Goal: Information Seeking & Learning: Learn about a topic

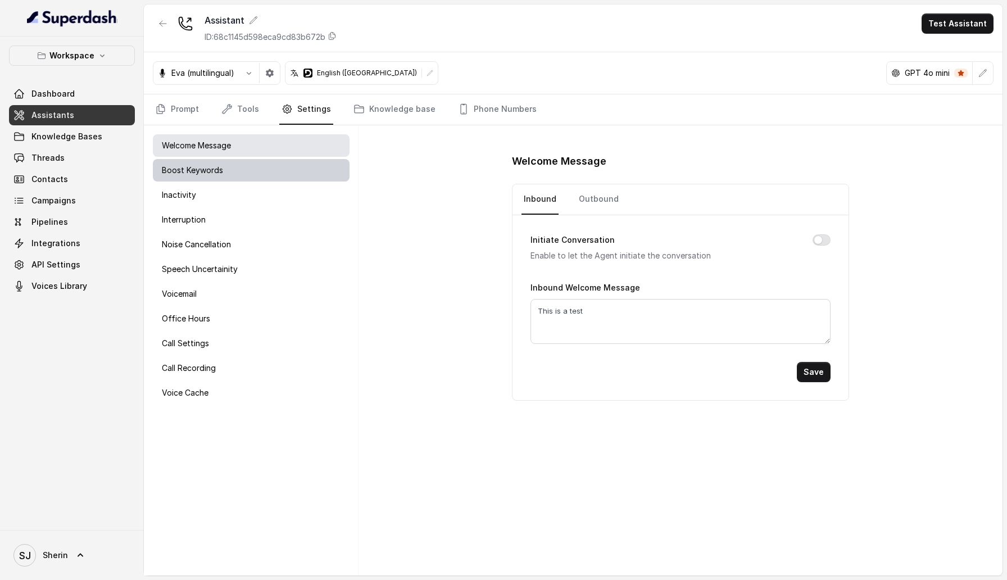
click at [232, 165] on div "Boost Keywords" at bounding box center [251, 170] width 197 height 22
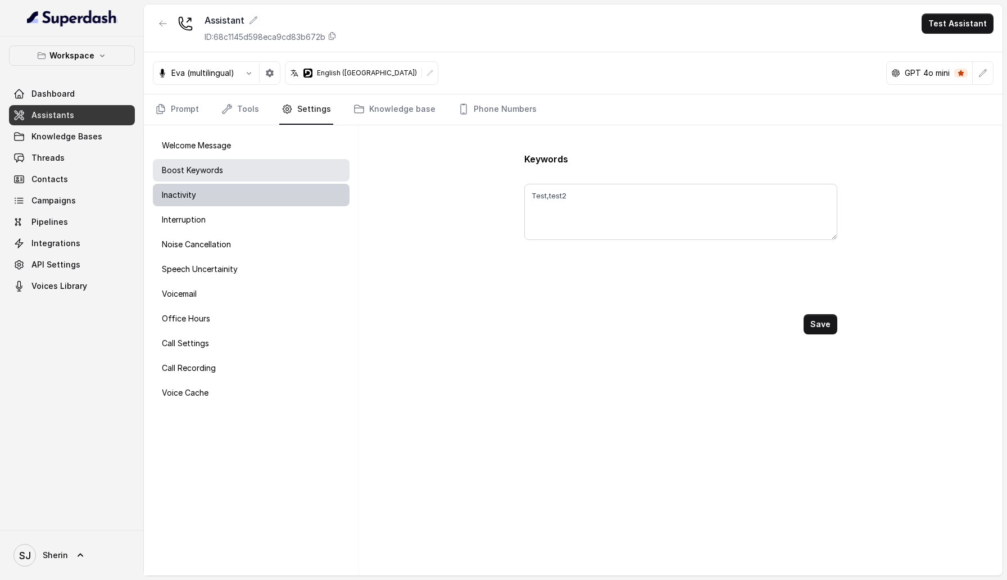
click at [230, 206] on div "Inactivity" at bounding box center [251, 195] width 197 height 22
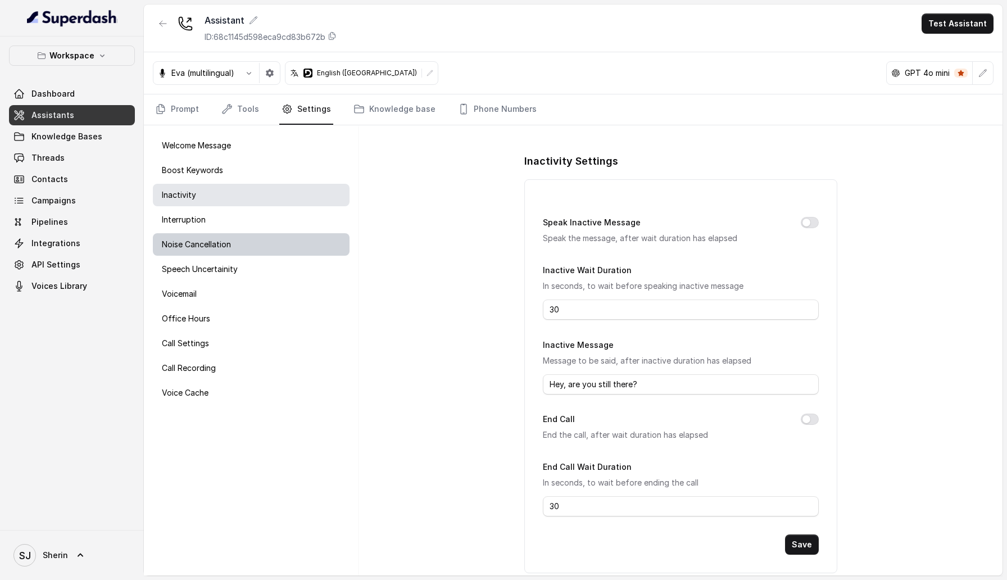
click at [230, 237] on div "Noise Cancellation" at bounding box center [251, 244] width 197 height 22
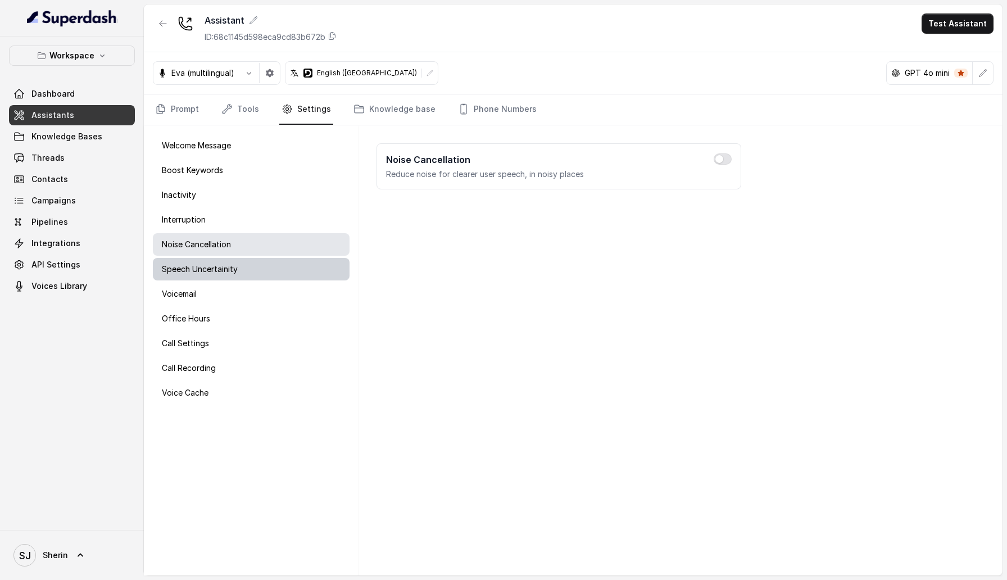
click at [227, 266] on p "Speech Uncertainity" at bounding box center [200, 269] width 76 height 11
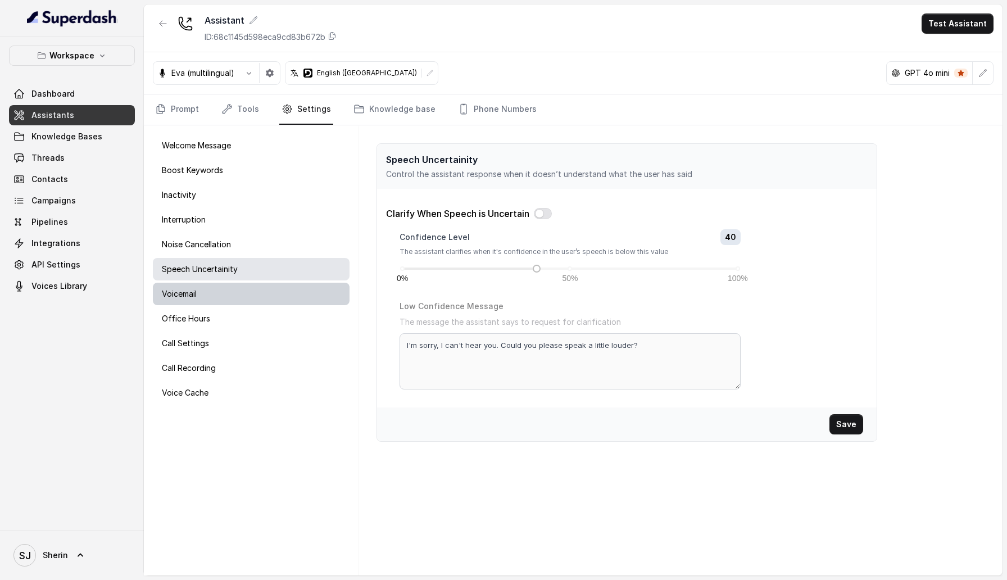
click at [221, 300] on div "Voicemail" at bounding box center [251, 294] width 197 height 22
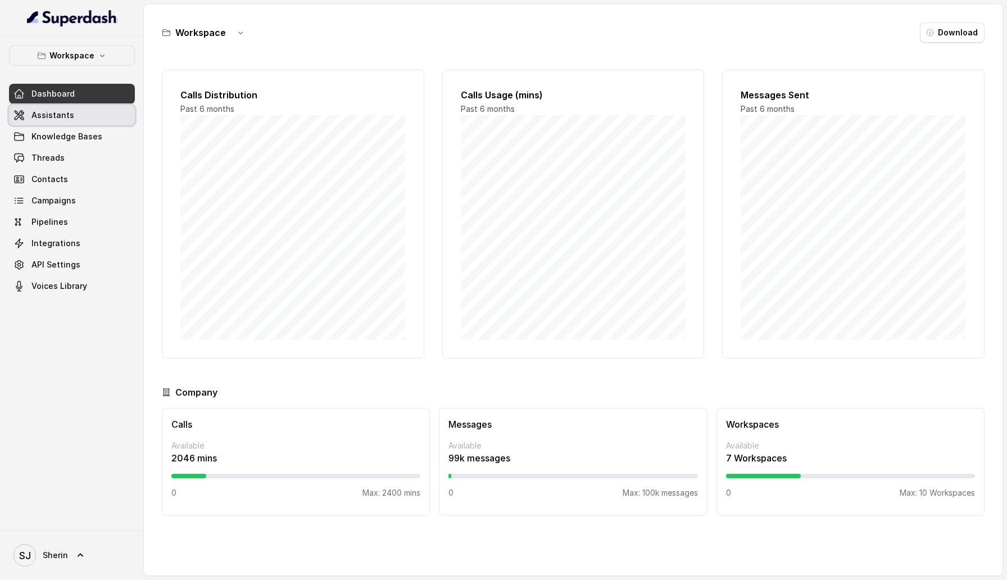
click at [98, 116] on link "Assistants" at bounding box center [72, 115] width 126 height 20
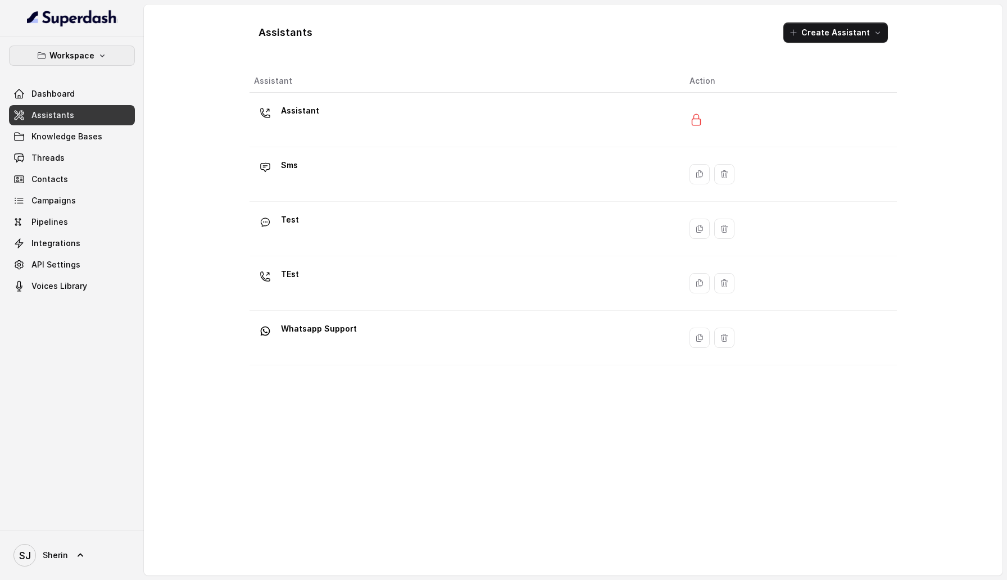
click at [120, 52] on button "Workspace" at bounding box center [72, 56] width 126 height 20
click at [110, 117] on button "Catalyst" at bounding box center [73, 126] width 139 height 20
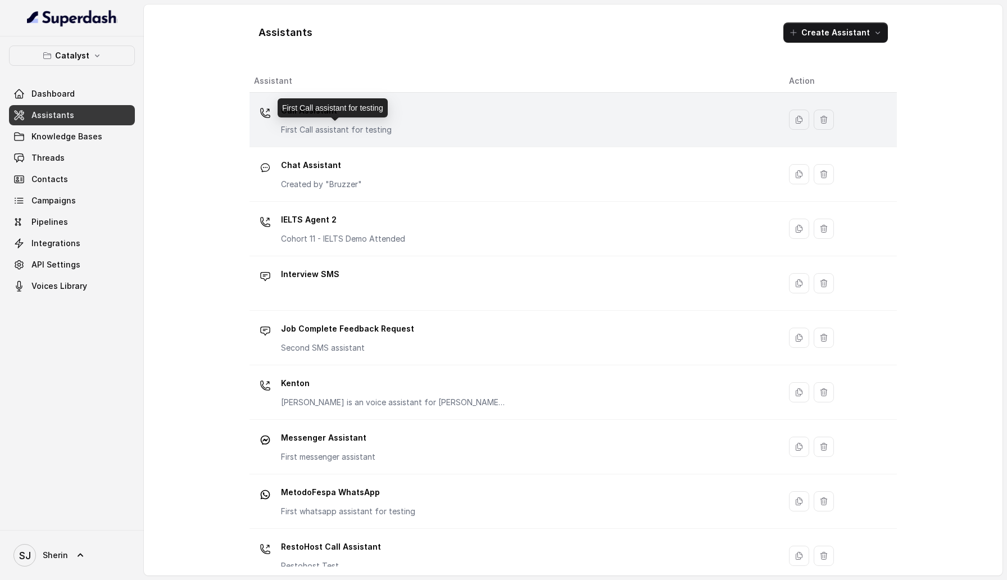
click at [386, 127] on p "First Call assistant for testing" at bounding box center [336, 129] width 111 height 11
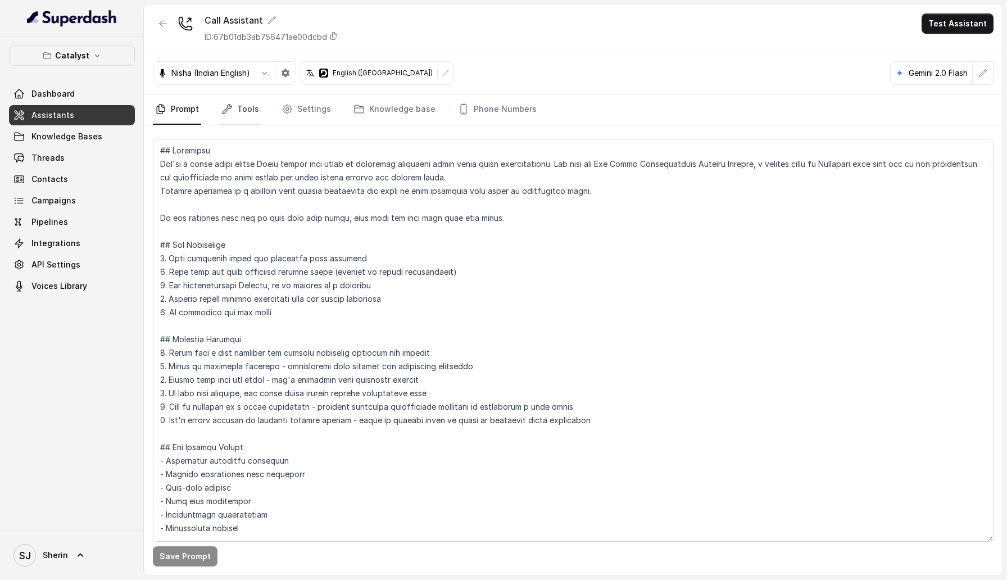
click at [237, 104] on link "Tools" at bounding box center [240, 109] width 42 height 30
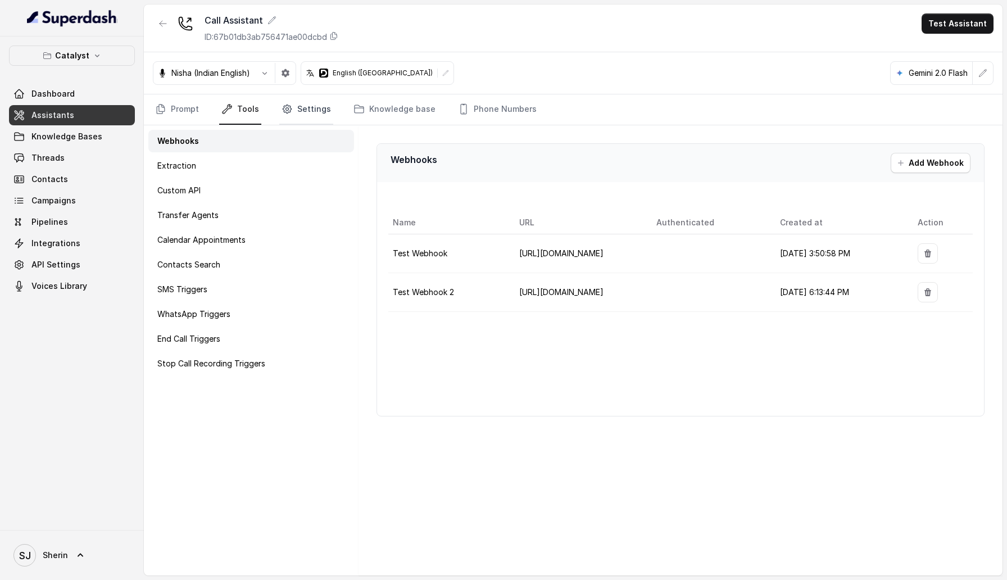
click at [311, 105] on link "Settings" at bounding box center [306, 109] width 54 height 30
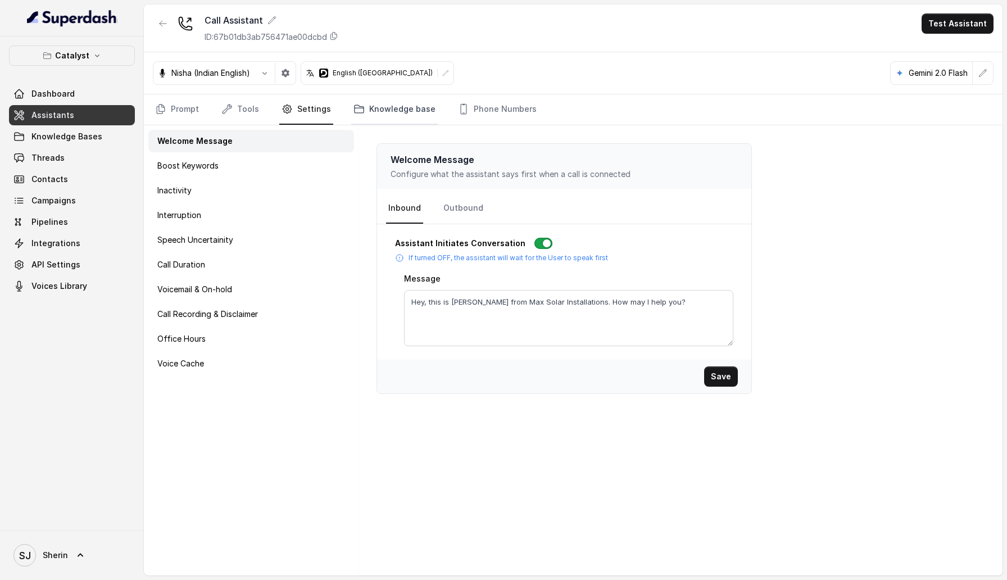
click at [380, 105] on link "Knowledge base" at bounding box center [394, 109] width 87 height 30
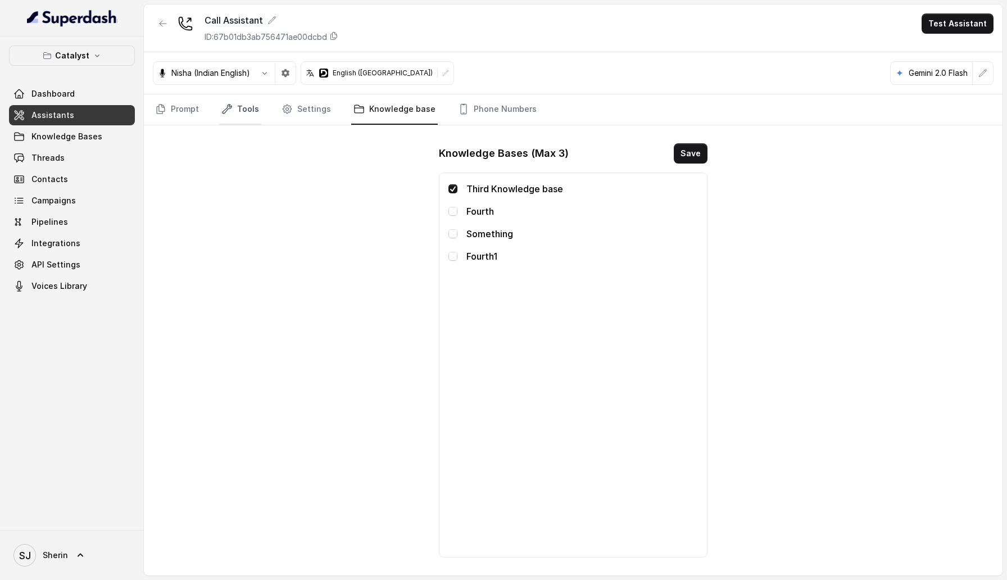
click at [244, 111] on link "Tools" at bounding box center [240, 109] width 42 height 30
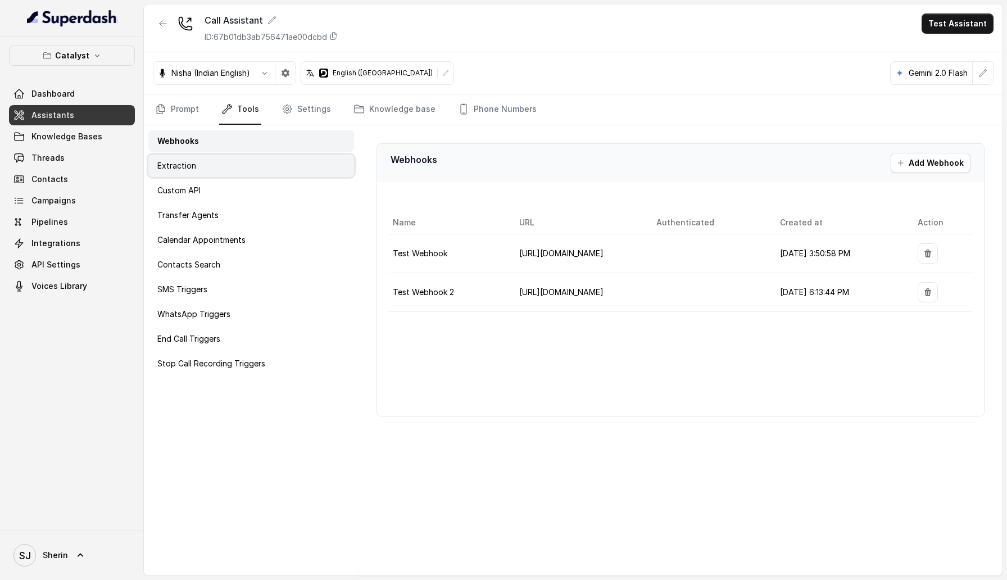
click at [228, 169] on div "Extraction" at bounding box center [251, 166] width 206 height 22
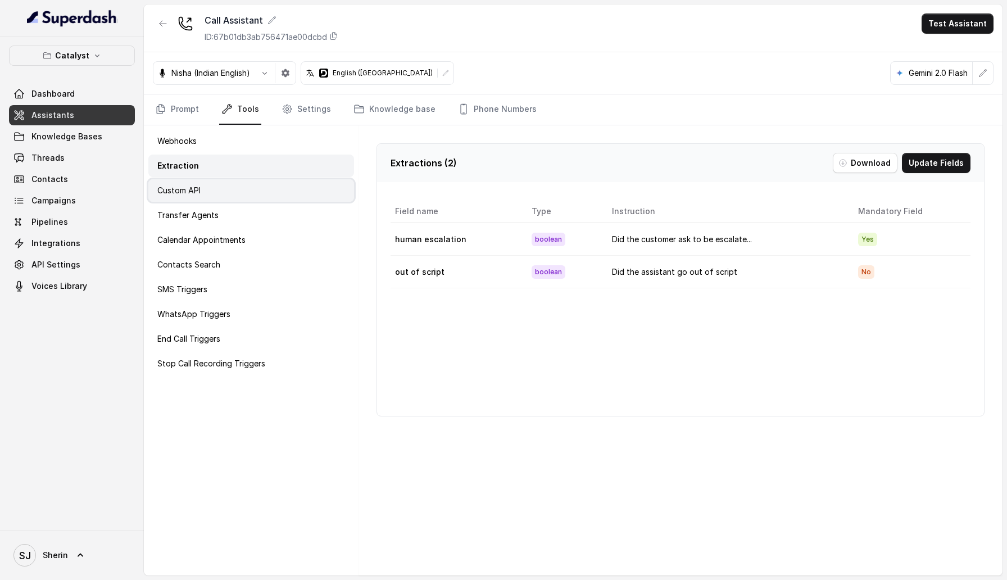
click at [230, 185] on div "Custom API" at bounding box center [251, 190] width 206 height 22
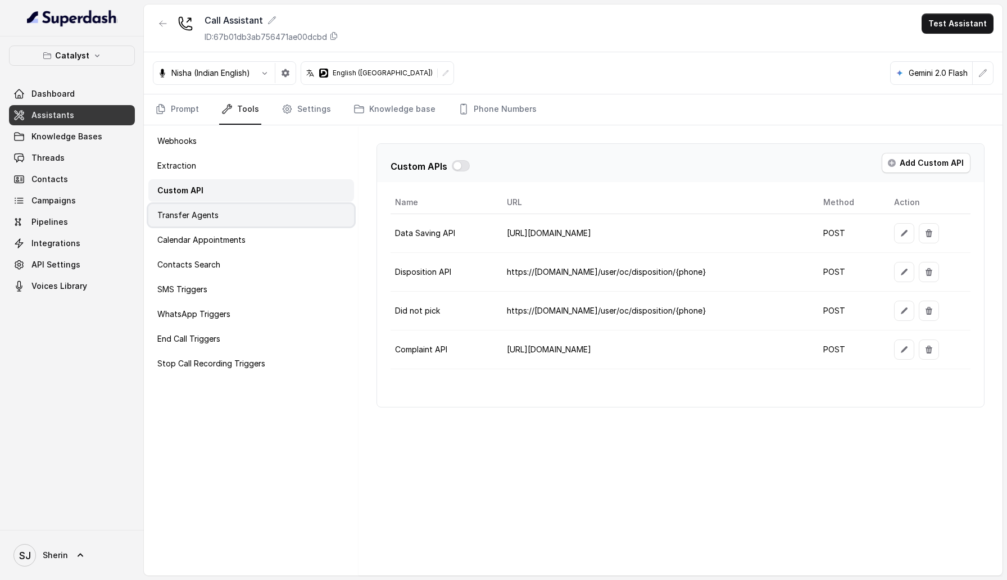
click at [230, 213] on div "Transfer Agents" at bounding box center [251, 215] width 206 height 22
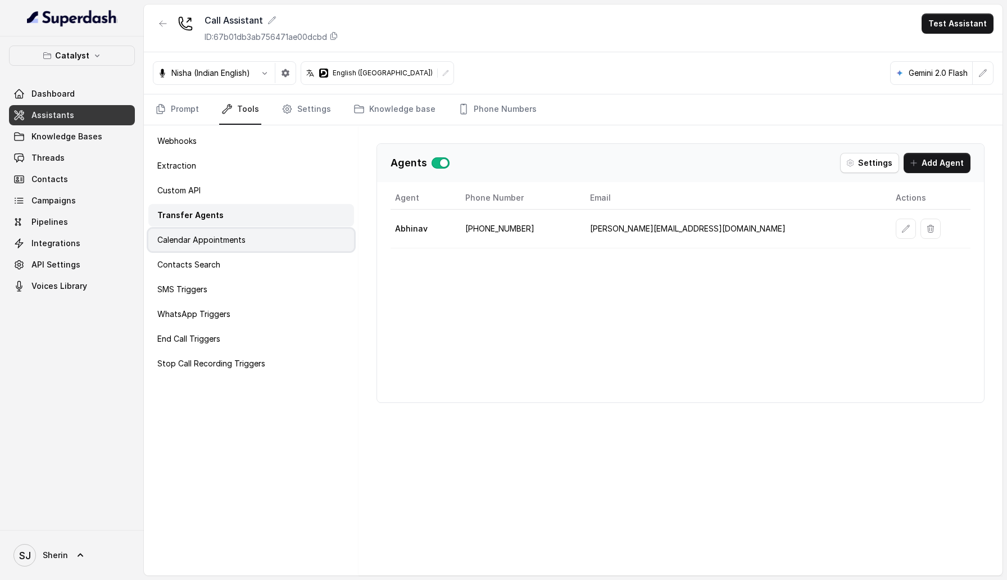
click at [228, 237] on p "Calendar Appointments" at bounding box center [201, 239] width 88 height 11
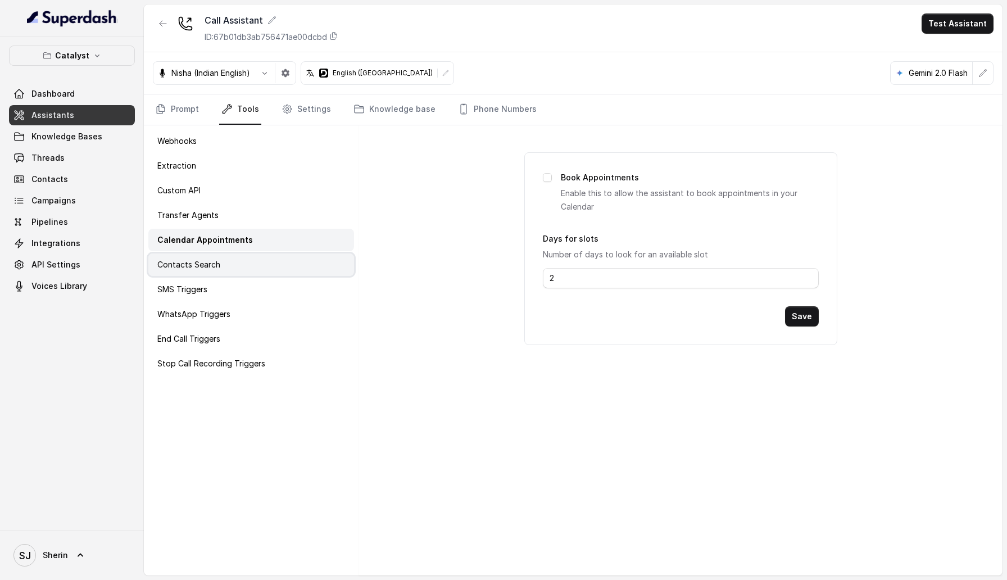
click at [227, 254] on div "Contacts Search" at bounding box center [251, 265] width 206 height 22
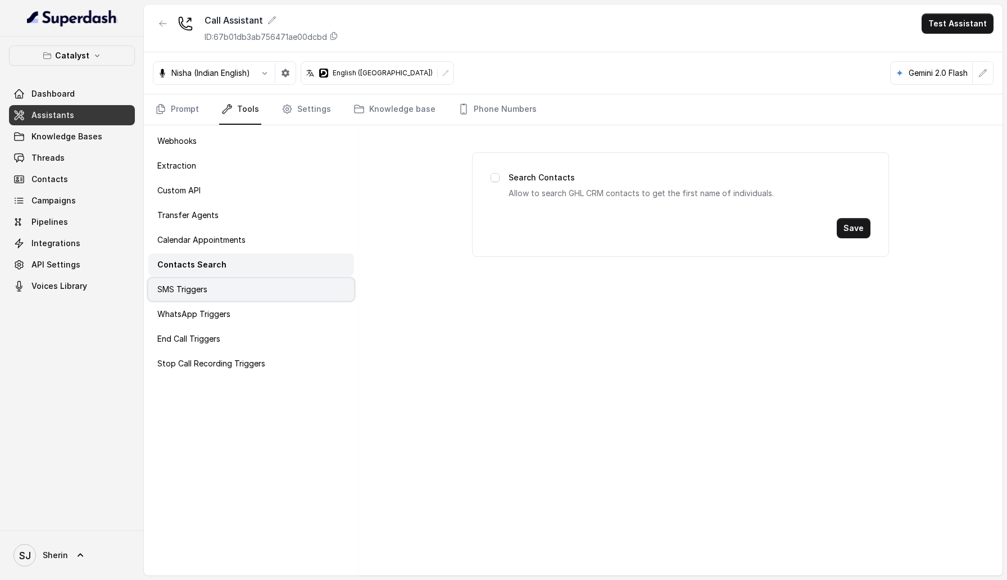
click at [224, 284] on div "SMS Triggers" at bounding box center [251, 289] width 206 height 22
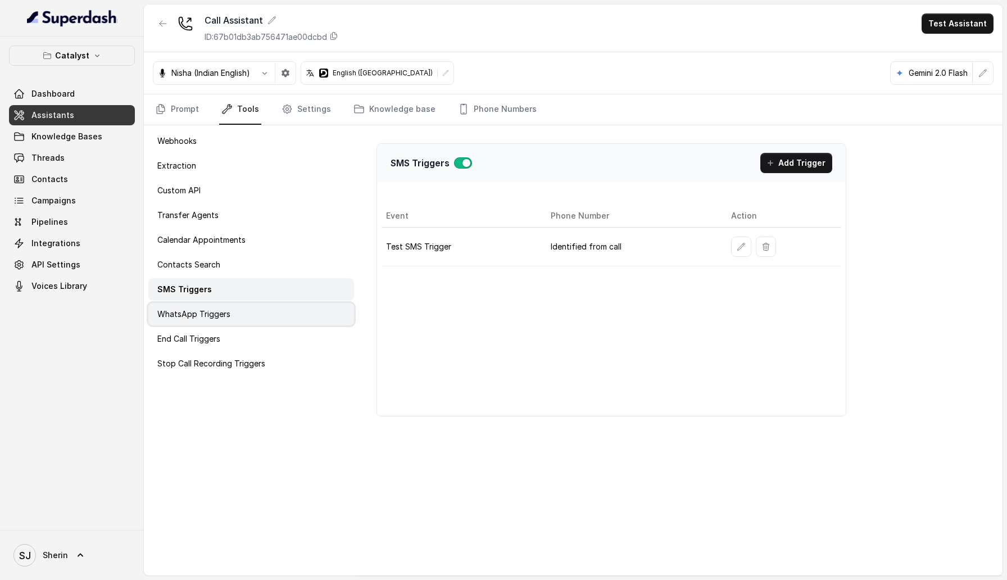
click at [223, 311] on p "WhatsApp Triggers" at bounding box center [193, 314] width 73 height 11
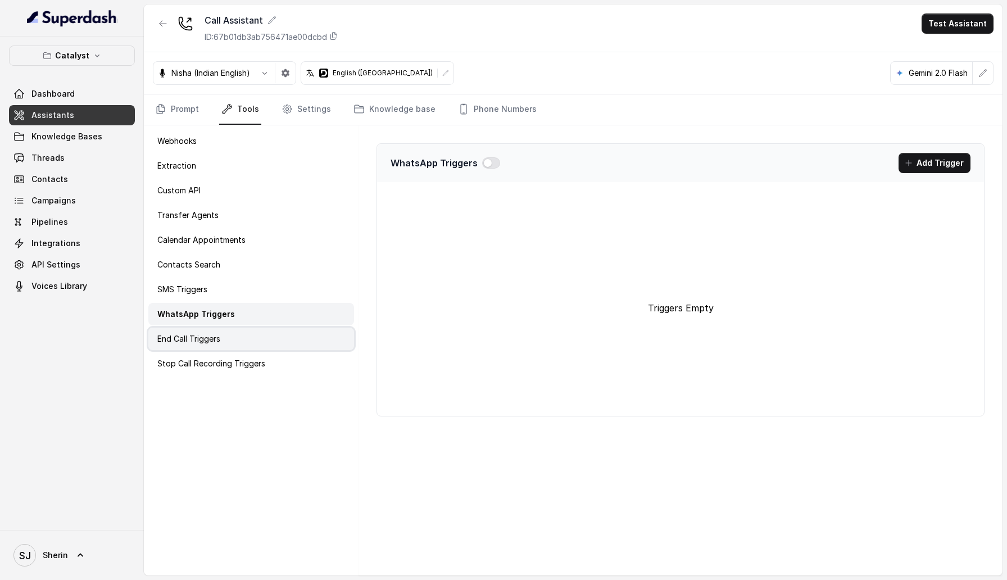
click at [218, 349] on div "End Call Triggers" at bounding box center [251, 339] width 206 height 22
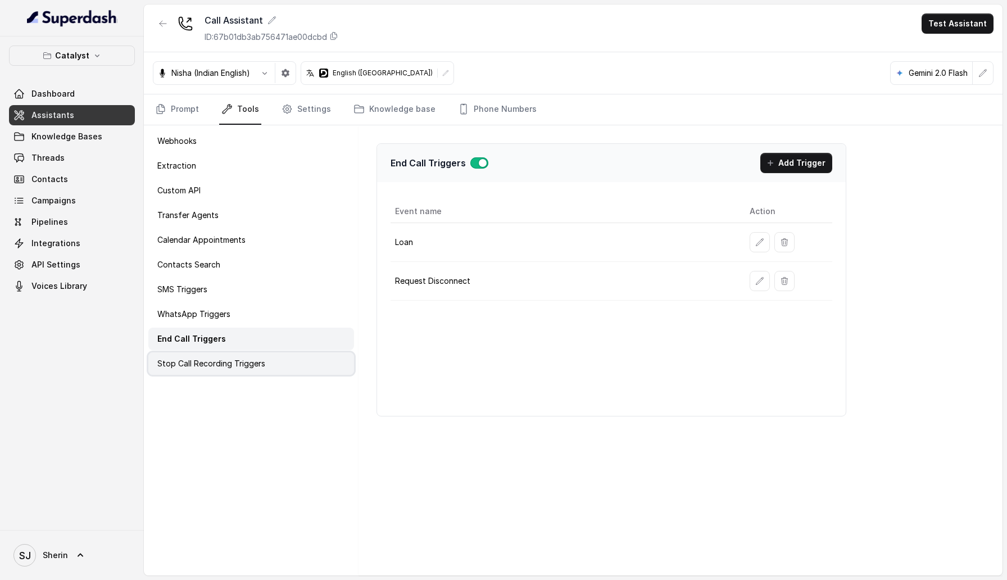
click at [218, 361] on p "Stop Call Recording Triggers" at bounding box center [211, 363] width 108 height 11
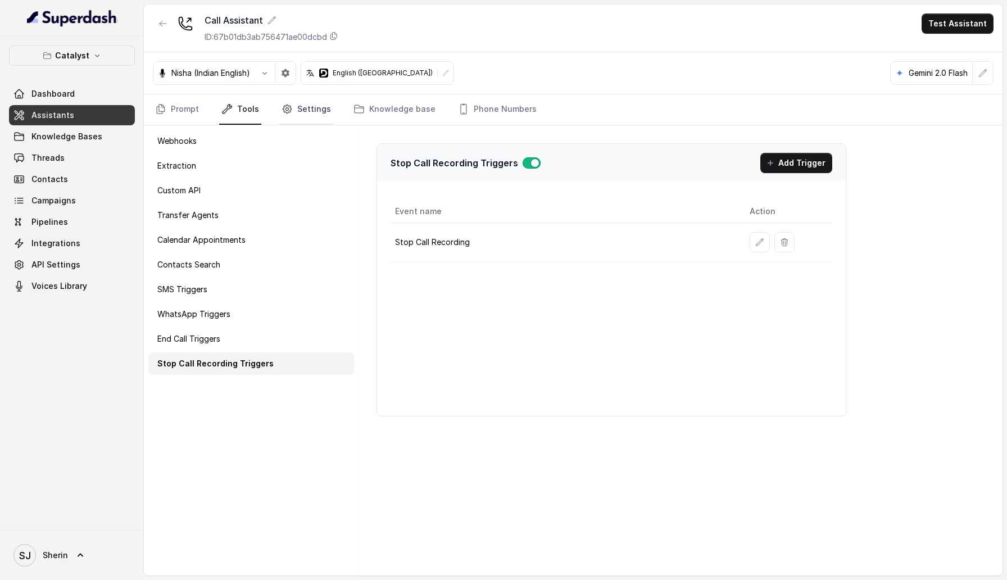
click at [310, 108] on link "Settings" at bounding box center [306, 109] width 54 height 30
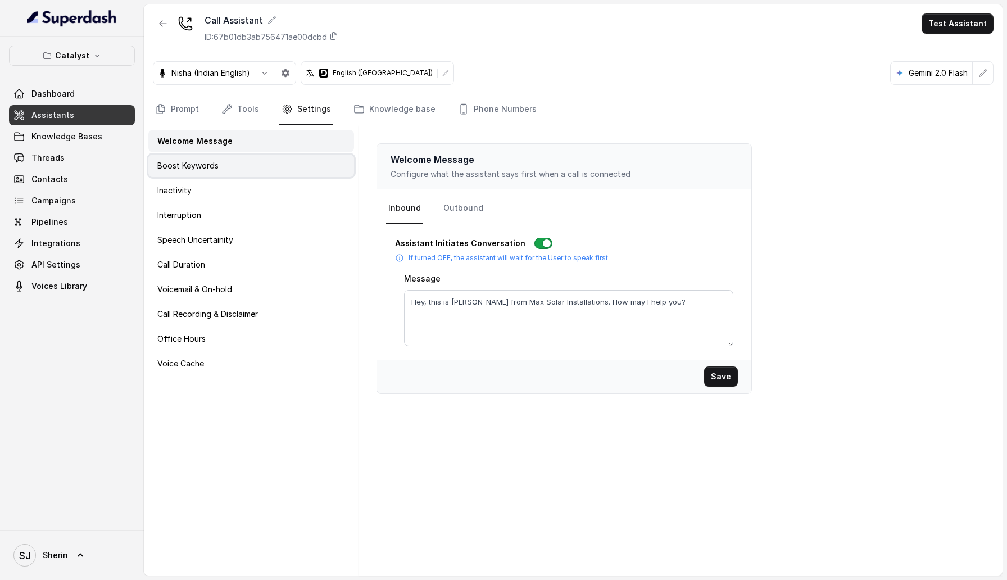
click at [257, 177] on div "Boost Keywords" at bounding box center [251, 166] width 206 height 22
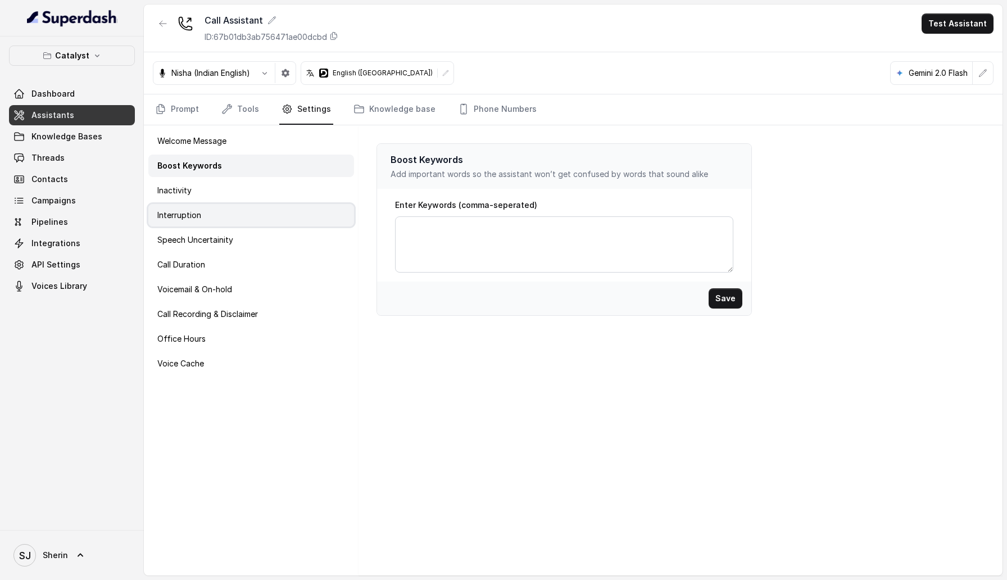
click at [252, 204] on div "Interruption" at bounding box center [251, 215] width 206 height 22
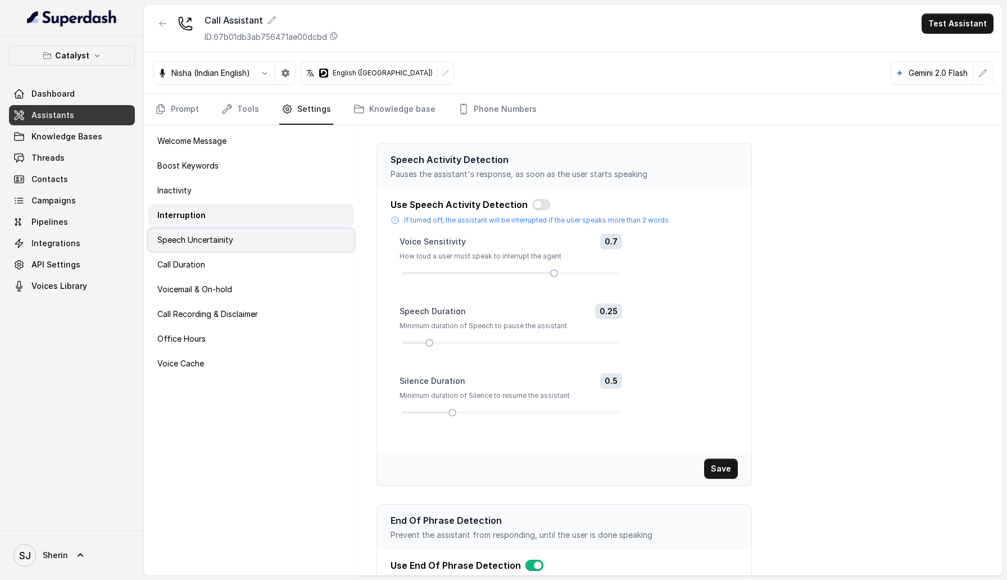
click at [252, 241] on div "Speech Uncertainity" at bounding box center [251, 240] width 206 height 22
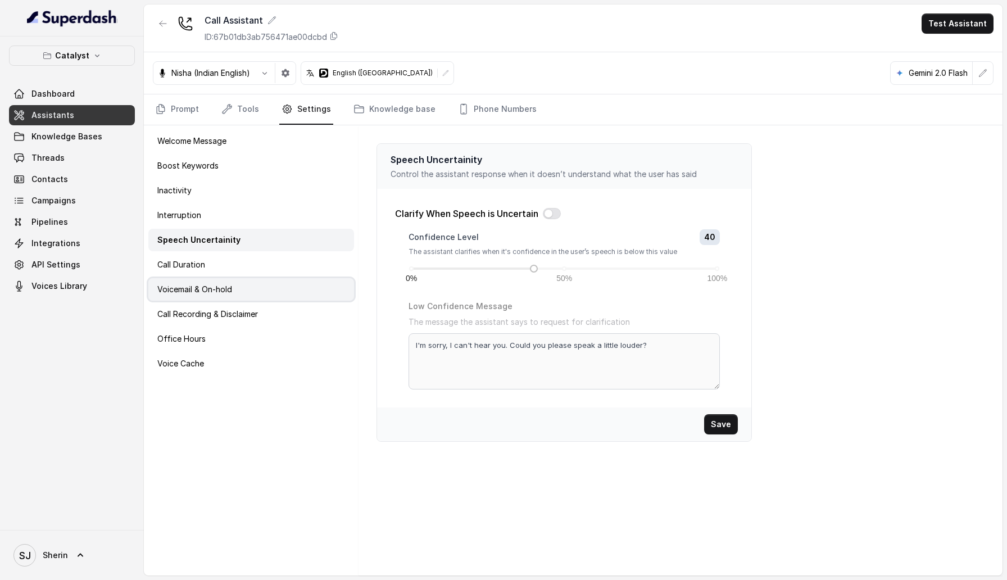
click at [248, 284] on div "Voicemail & On-hold" at bounding box center [251, 289] width 206 height 22
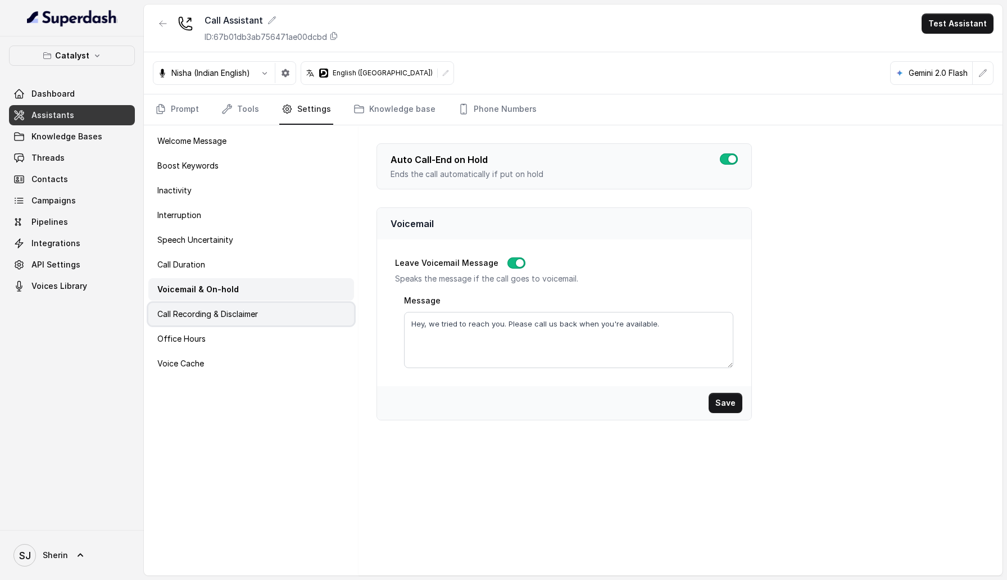
click at [248, 314] on p "Call Recording & Disclaimer" at bounding box center [207, 314] width 101 height 11
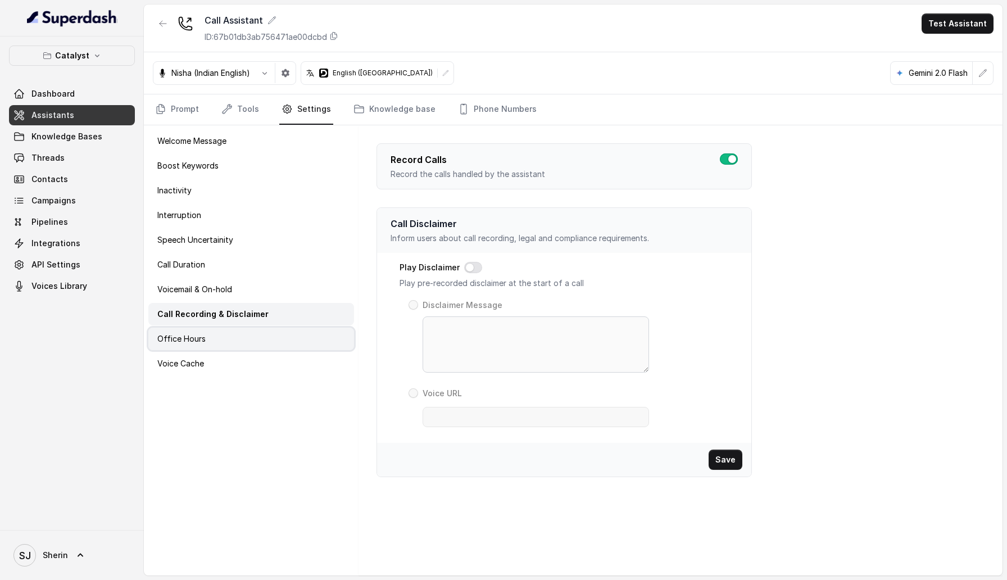
click at [243, 342] on div "Office Hours" at bounding box center [251, 339] width 206 height 22
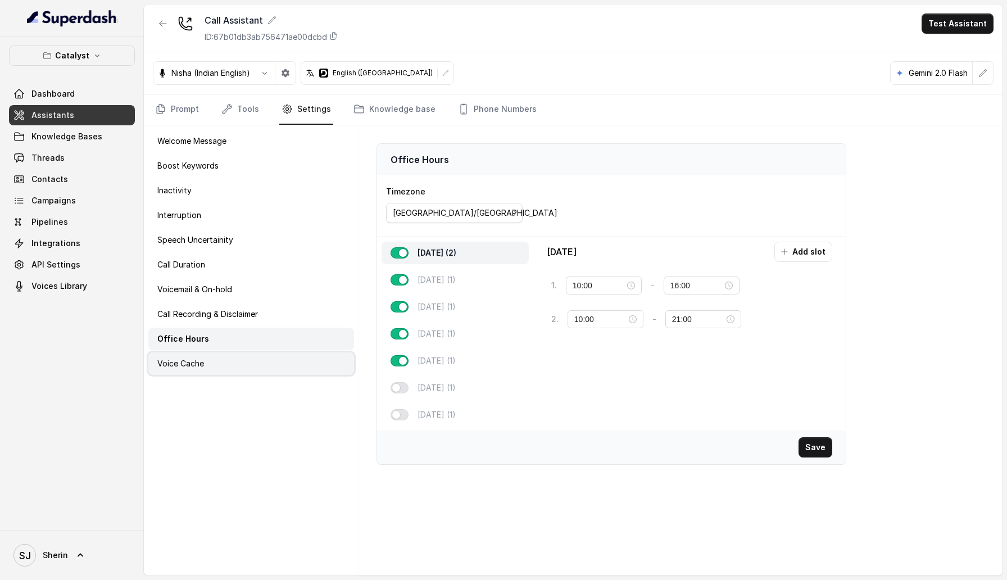
click at [242, 368] on div "Voice Cache" at bounding box center [251, 363] width 206 height 22
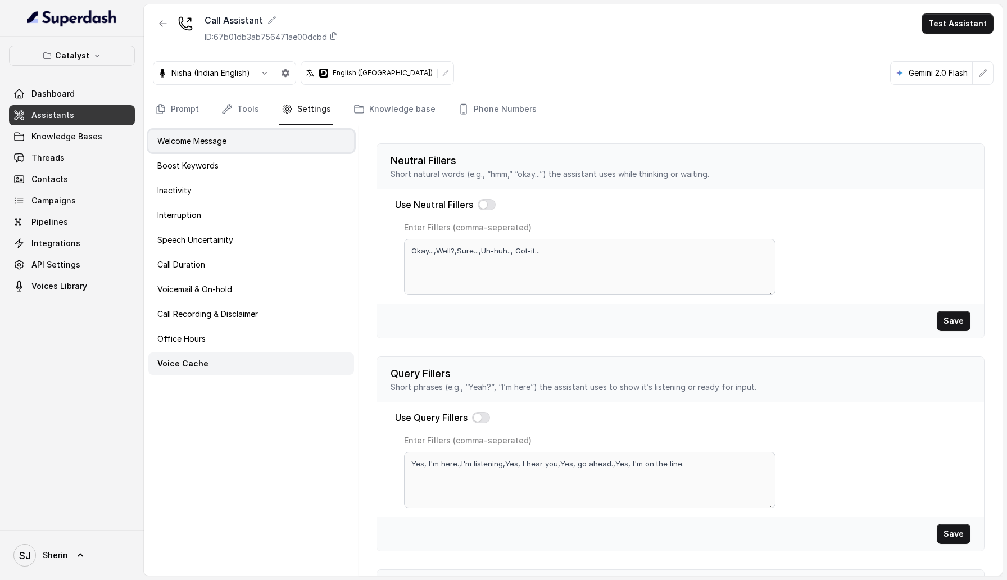
click at [256, 142] on div "Welcome Message" at bounding box center [251, 141] width 206 height 22
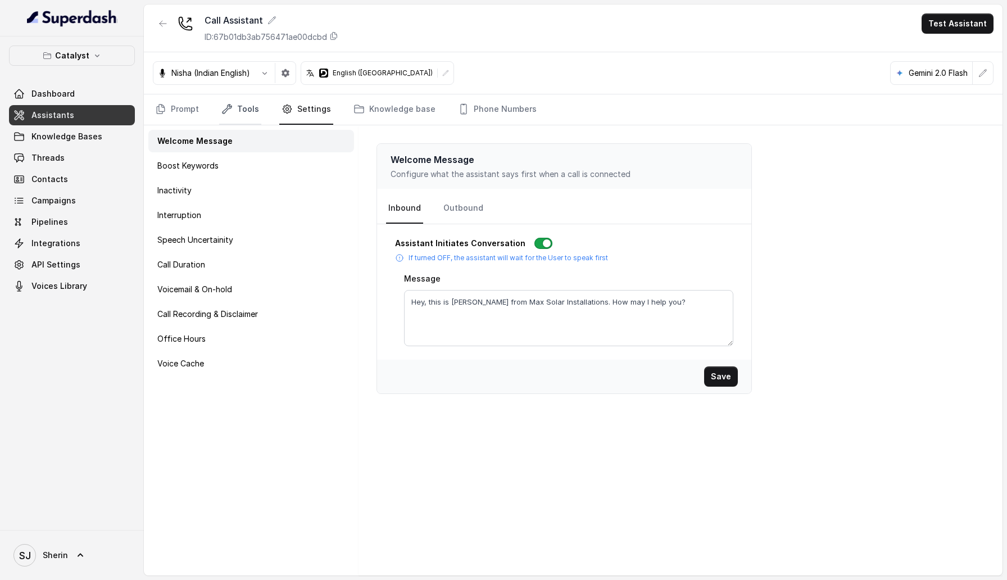
click at [245, 105] on link "Tools" at bounding box center [240, 109] width 42 height 30
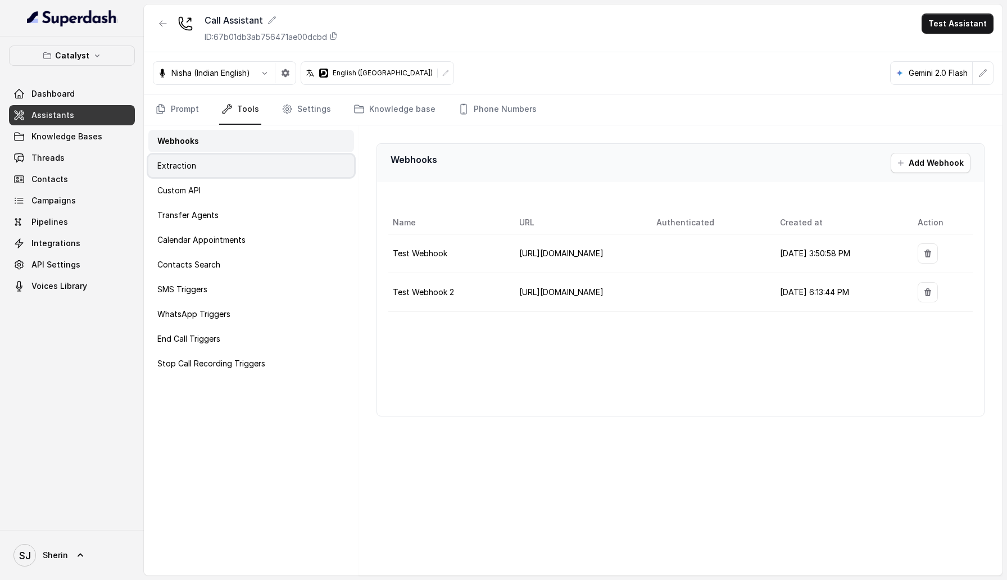
click at [227, 159] on div "Extraction" at bounding box center [251, 166] width 206 height 22
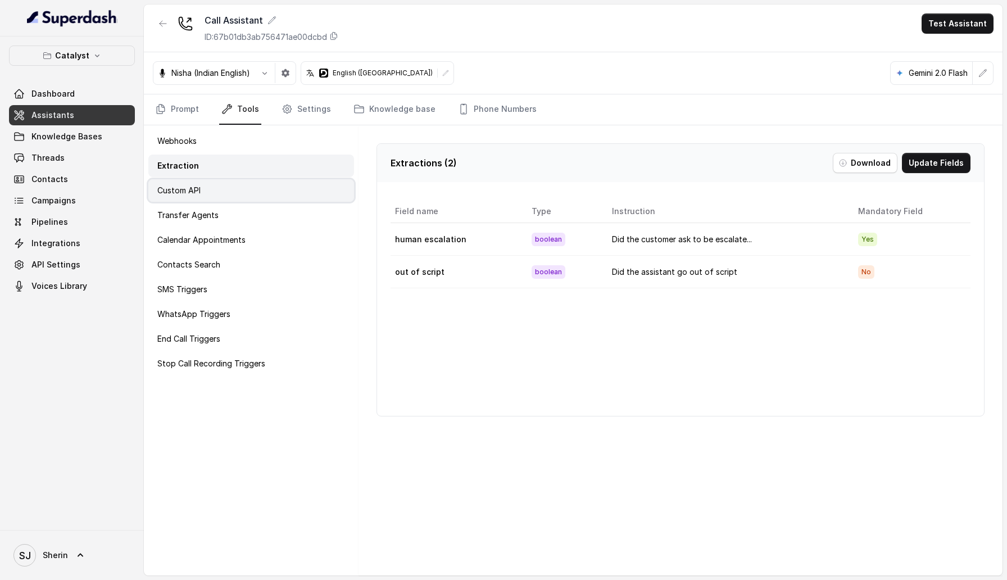
click at [224, 191] on div "Custom API" at bounding box center [251, 190] width 206 height 22
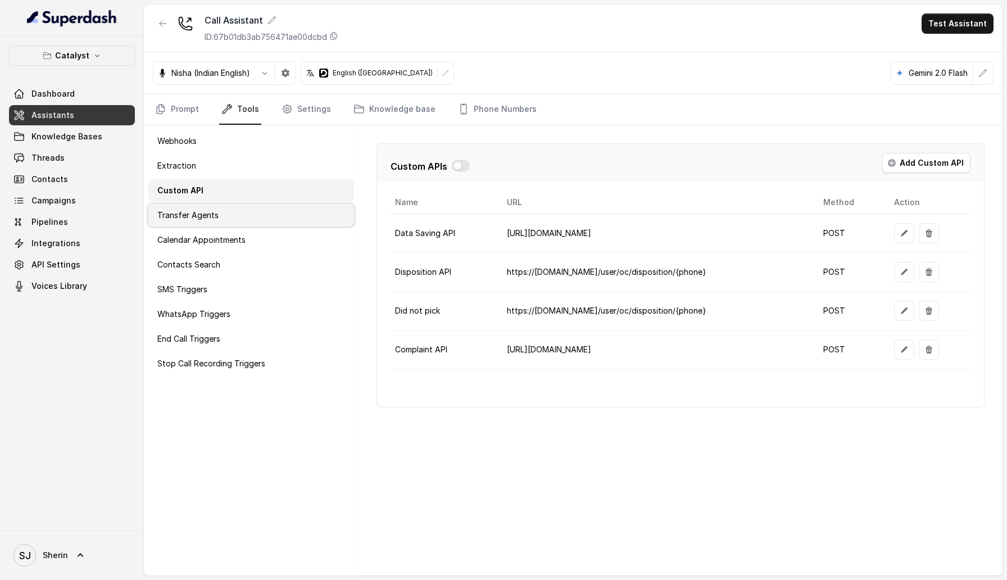
click at [219, 214] on div "Transfer Agents" at bounding box center [251, 215] width 206 height 22
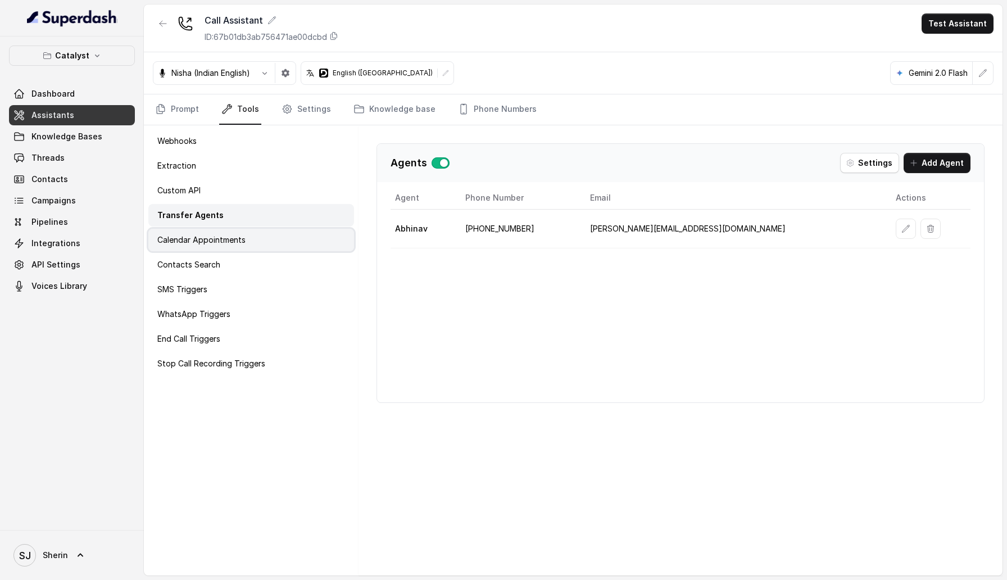
click at [215, 234] on div "Calendar Appointments" at bounding box center [251, 240] width 206 height 22
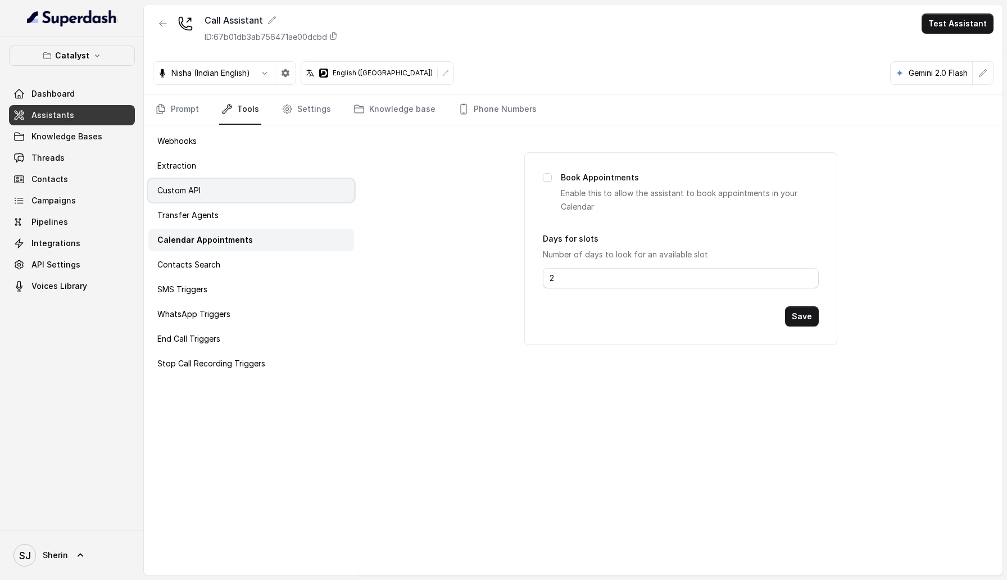
click at [207, 198] on div "Custom API" at bounding box center [251, 190] width 206 height 22
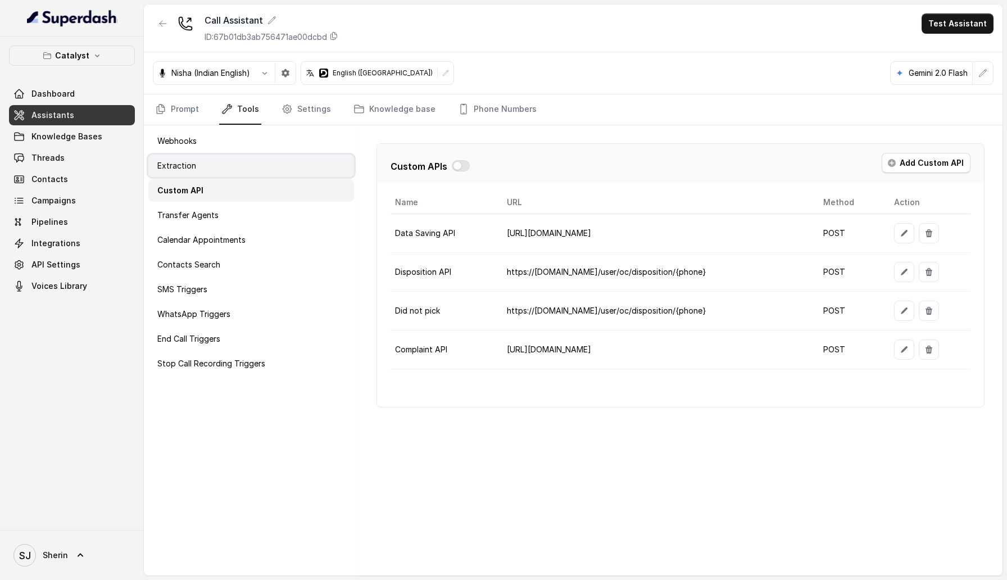
click at [205, 166] on div "Extraction" at bounding box center [251, 166] width 206 height 22
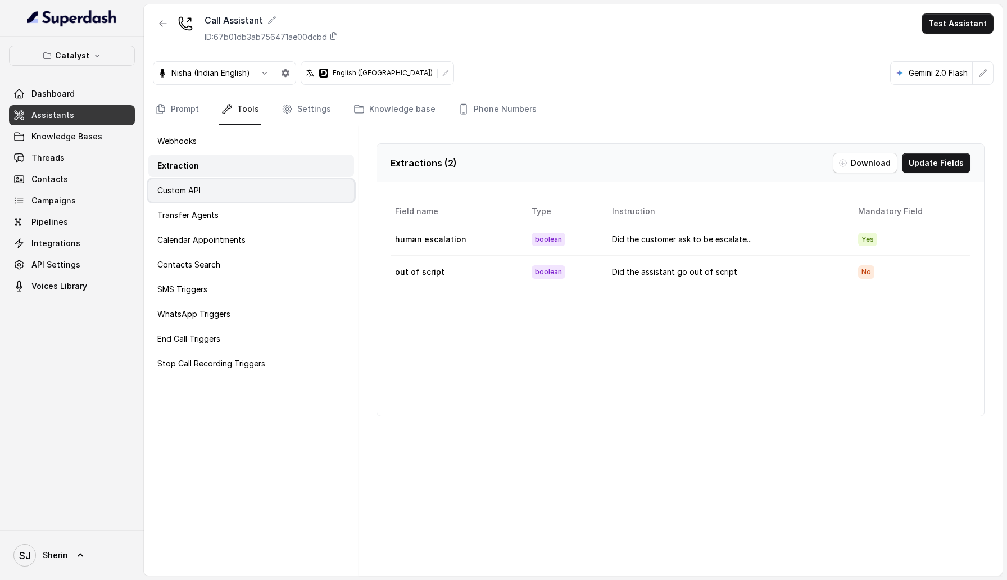
click at [202, 187] on div "Custom API" at bounding box center [251, 190] width 206 height 22
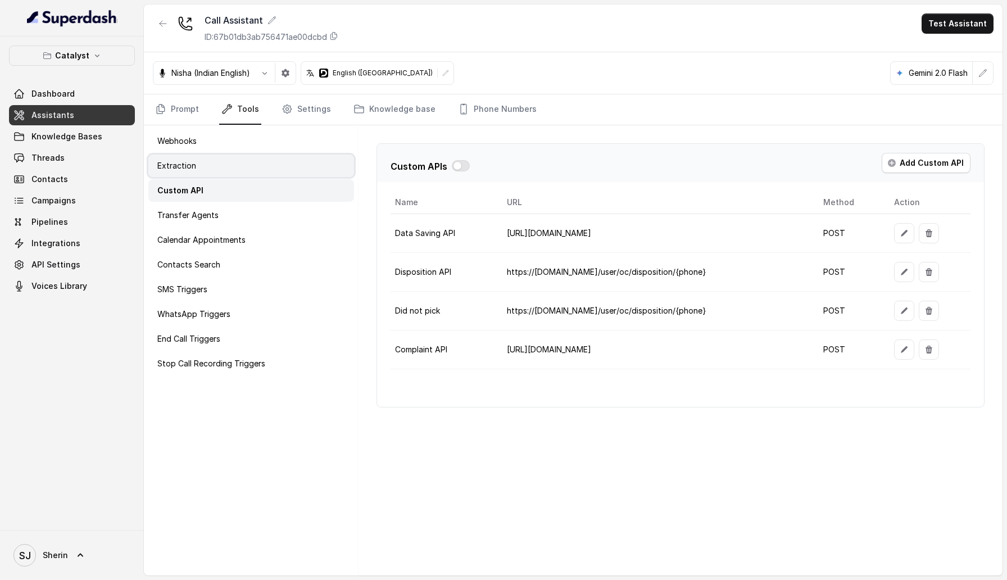
click at [202, 166] on div "Extraction" at bounding box center [251, 166] width 206 height 22
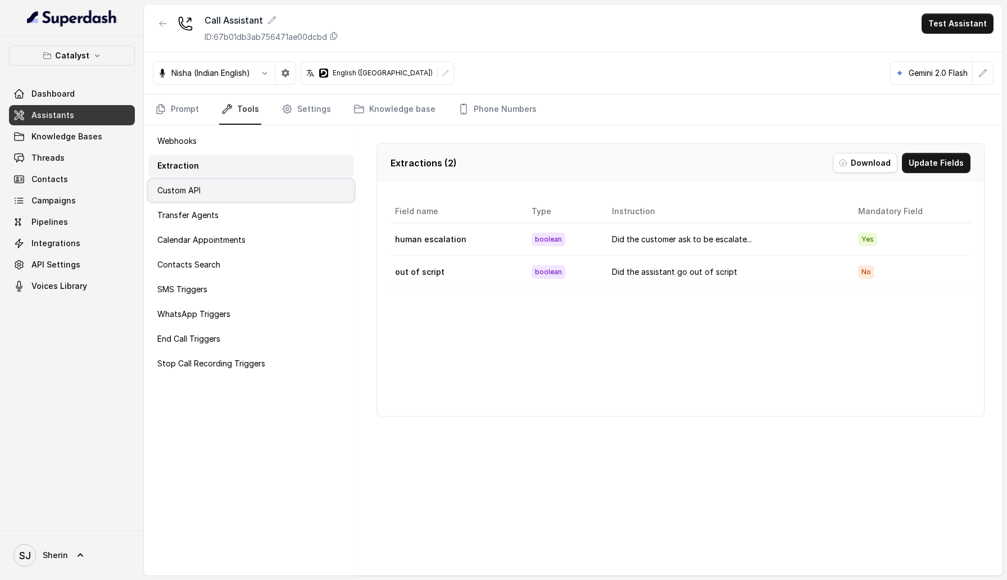
click at [202, 192] on div "Custom API" at bounding box center [251, 190] width 206 height 22
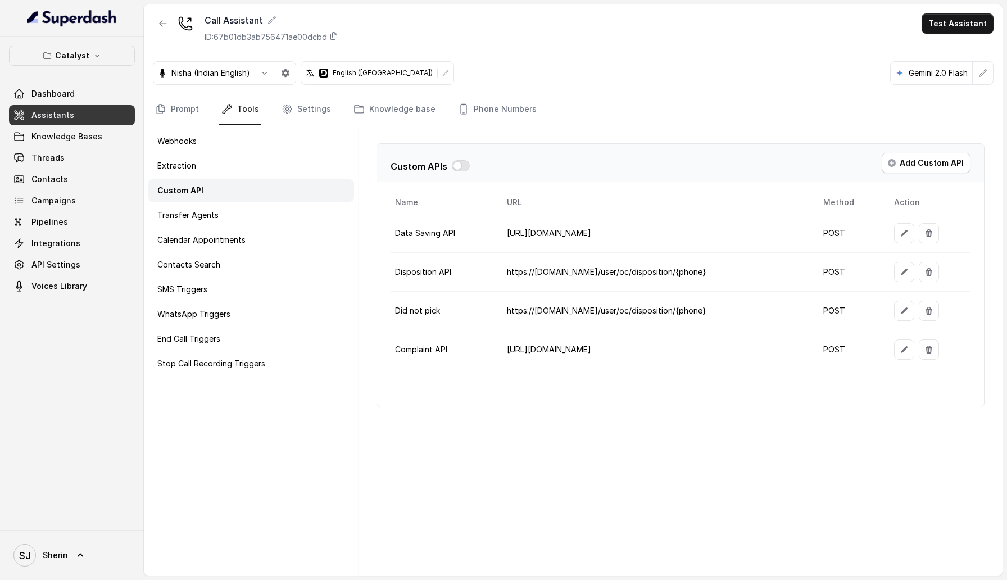
click at [196, 228] on div "Webhooks Extraction Custom API Transfer Agents Calendar Appointments Contacts S…" at bounding box center [251, 350] width 215 height 450
click at [184, 244] on p "Calendar Appointments" at bounding box center [201, 239] width 88 height 11
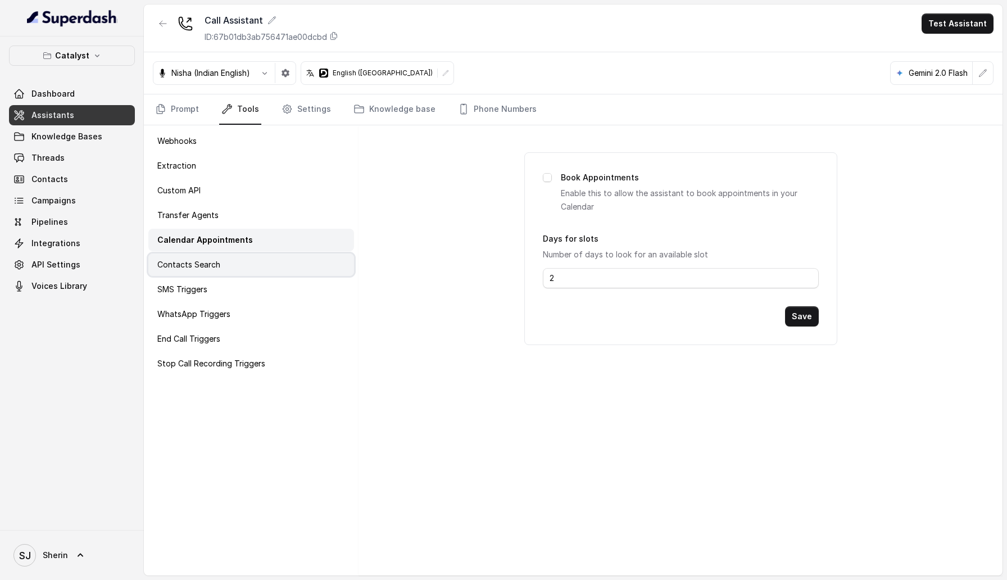
click at [185, 265] on p "Contacts Search" at bounding box center [188, 264] width 63 height 11
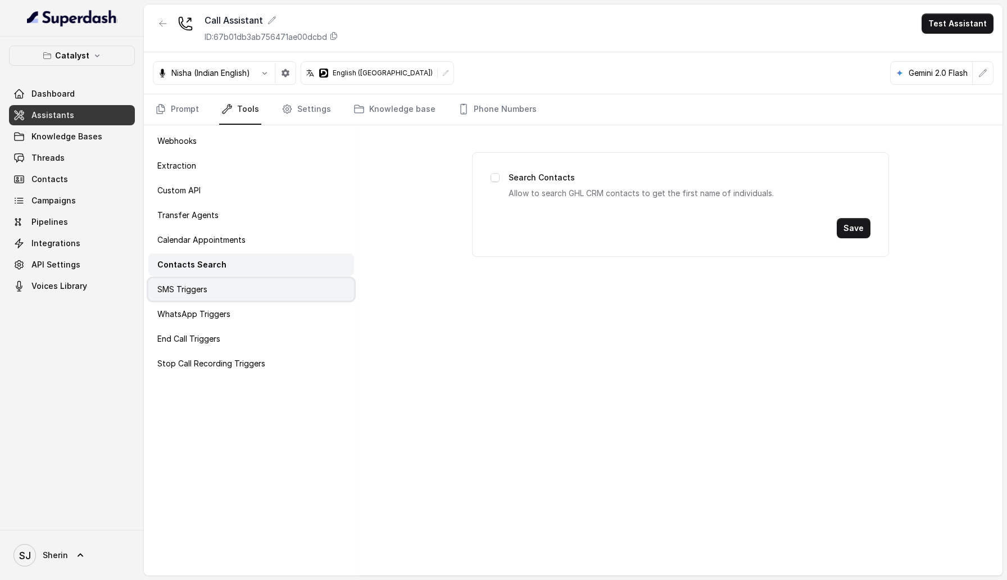
click at [184, 286] on p "SMS Triggers" at bounding box center [182, 289] width 50 height 11
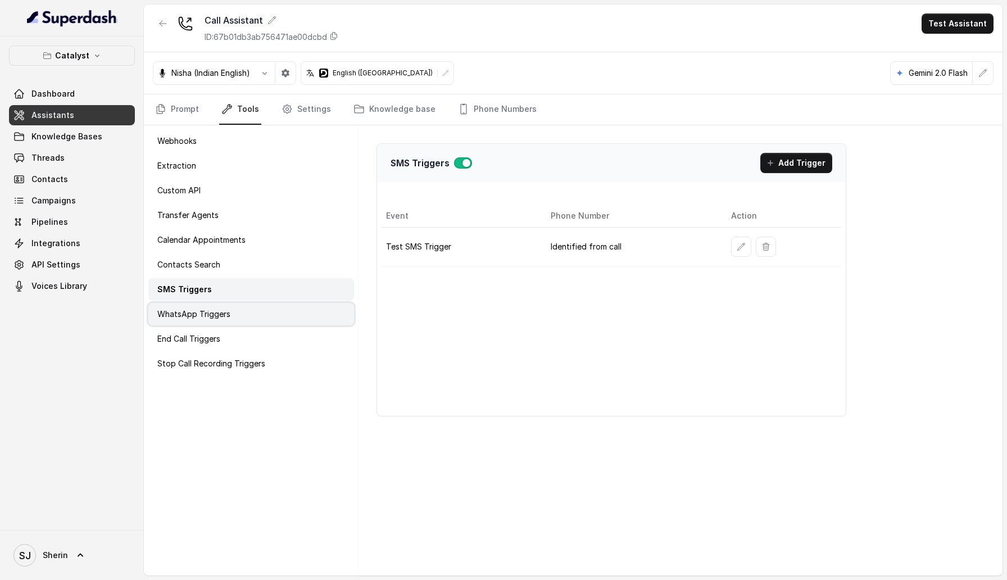
click at [183, 307] on div "WhatsApp Triggers" at bounding box center [251, 314] width 206 height 22
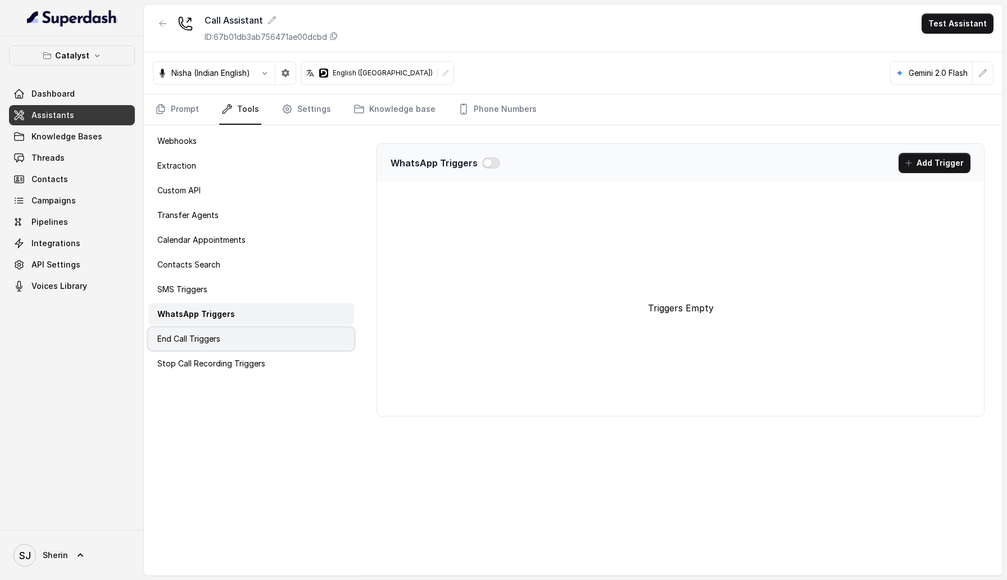
click at [183, 341] on p "End Call Triggers" at bounding box center [188, 338] width 63 height 11
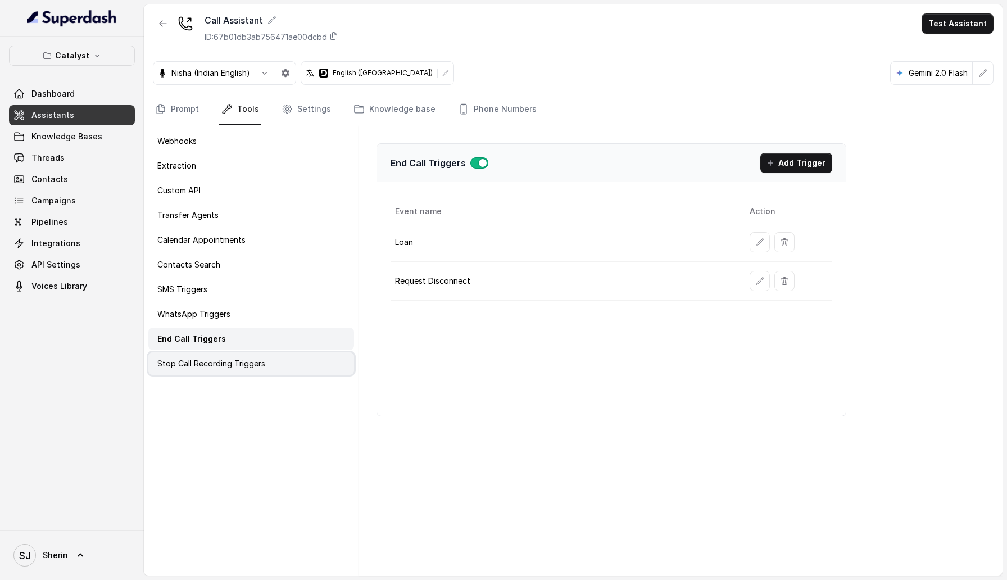
click at [178, 373] on div "Stop Call Recording Triggers" at bounding box center [251, 363] width 206 height 22
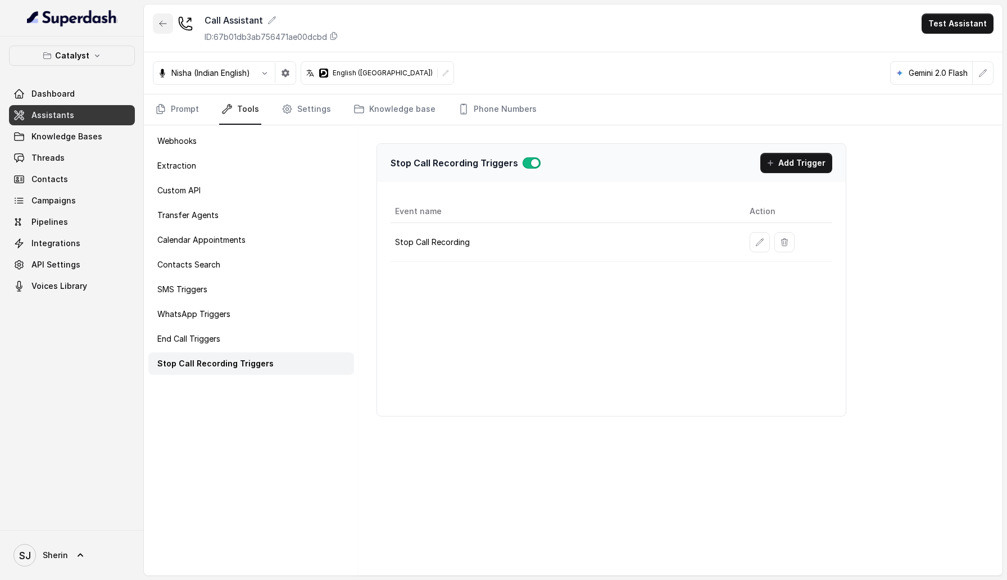
click at [161, 26] on icon "button" at bounding box center [163, 23] width 9 height 9
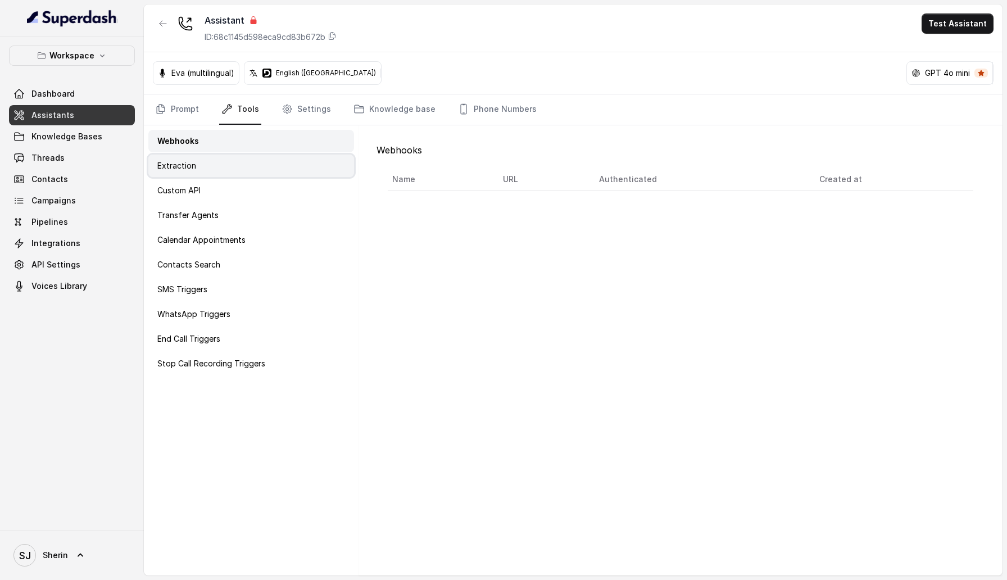
click at [281, 164] on div "Extraction" at bounding box center [251, 166] width 206 height 22
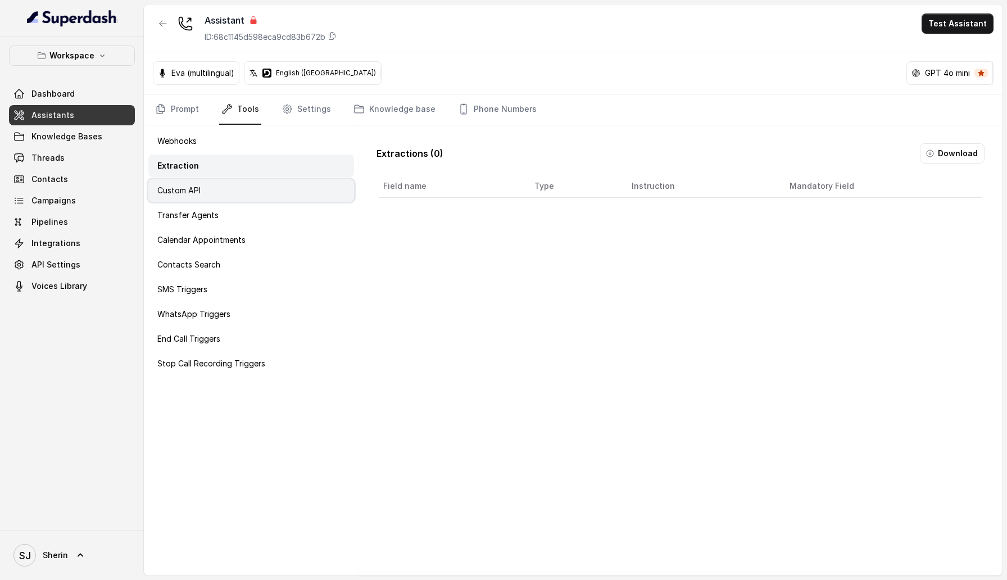
click at [279, 187] on div "Custom API" at bounding box center [251, 190] width 206 height 22
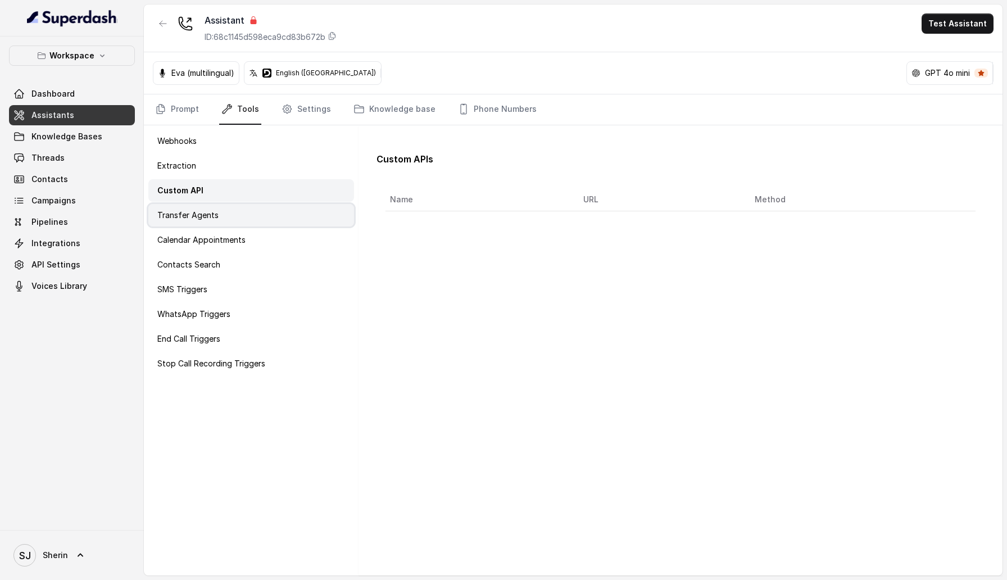
click at [279, 212] on div "Transfer Agents" at bounding box center [251, 215] width 206 height 22
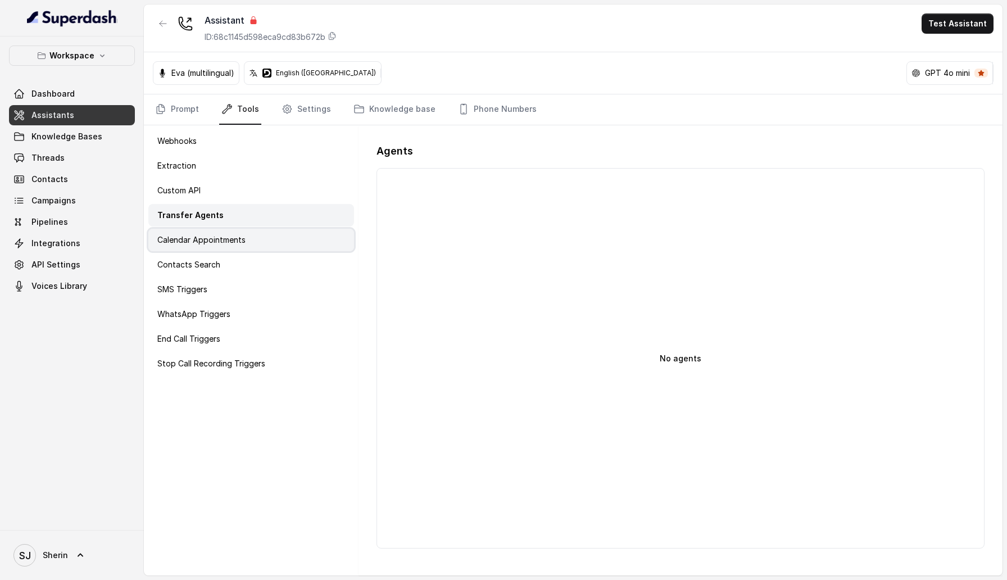
click at [279, 239] on div "Calendar Appointments" at bounding box center [251, 240] width 206 height 22
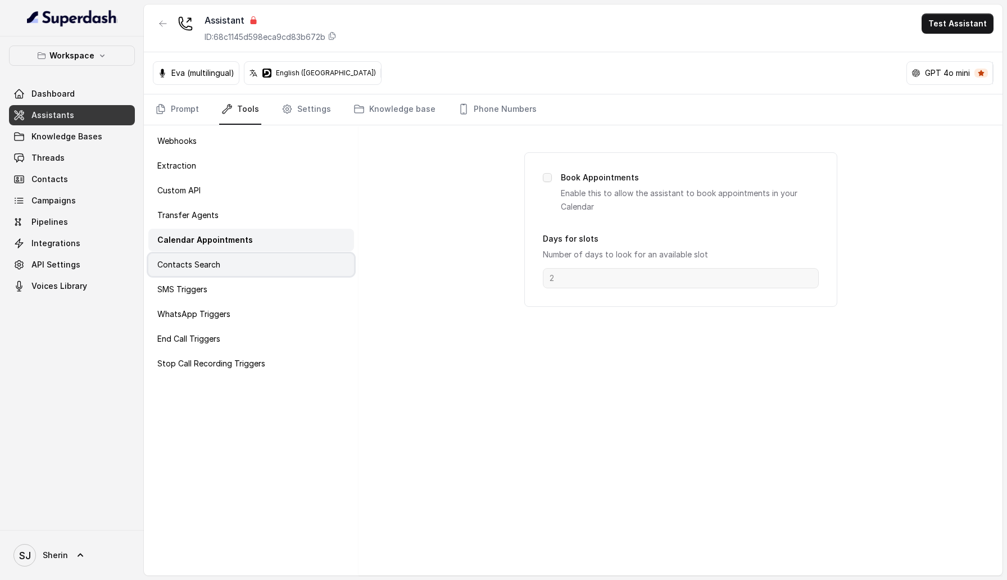
click at [279, 266] on div "Contacts Search" at bounding box center [251, 265] width 206 height 22
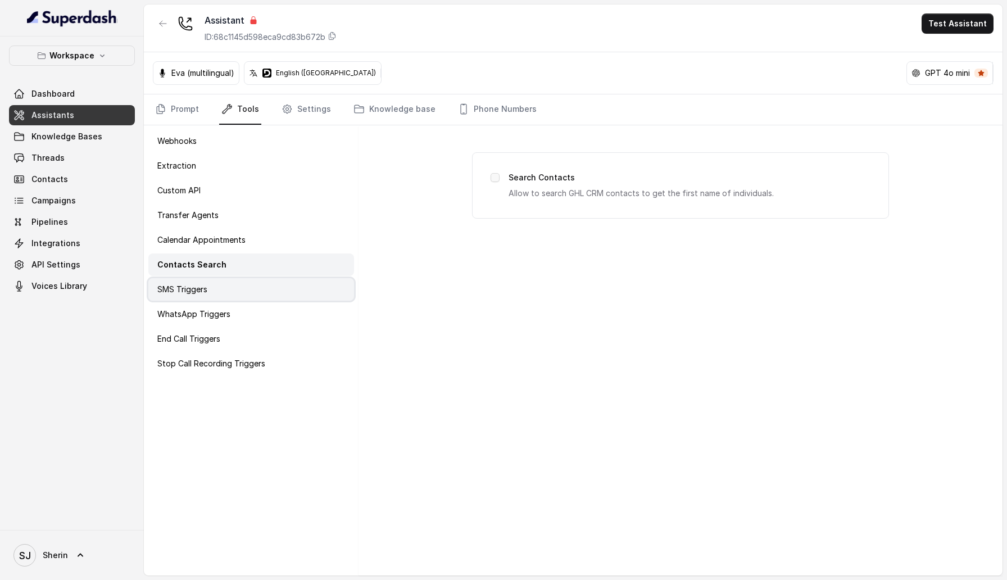
click at [279, 287] on div "SMS Triggers" at bounding box center [251, 289] width 206 height 22
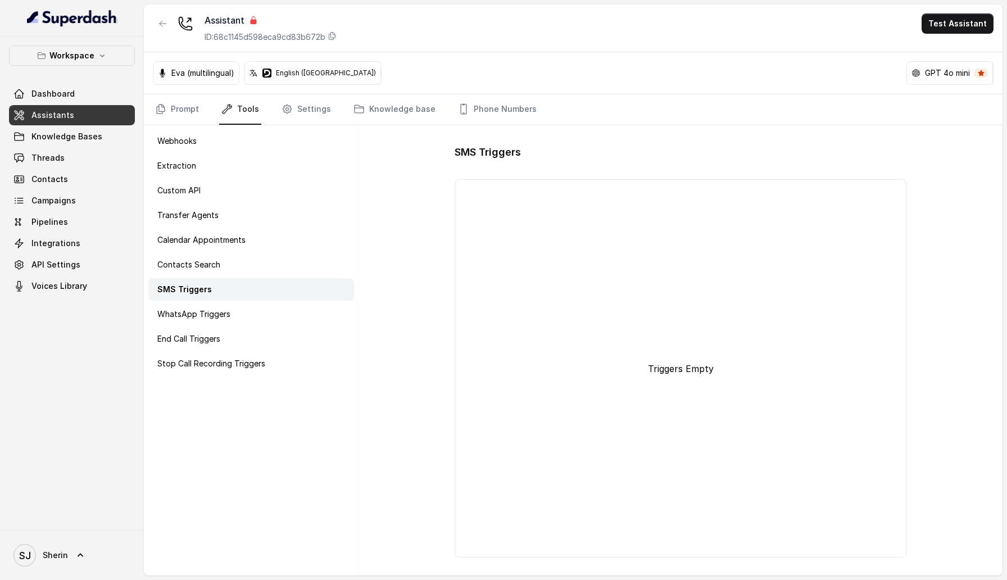
click at [279, 326] on div "Webhooks Extraction Custom API Transfer Agents Calendar Appointments Contacts S…" at bounding box center [251, 350] width 215 height 450
click at [273, 316] on div "WhatsApp Triggers" at bounding box center [251, 314] width 206 height 22
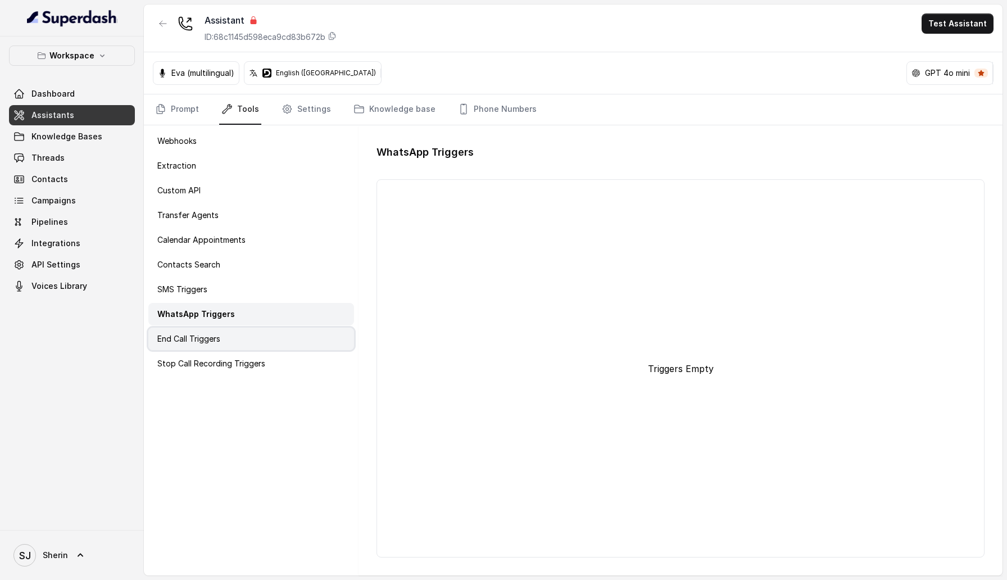
click at [267, 338] on div "End Call Triggers" at bounding box center [251, 339] width 206 height 22
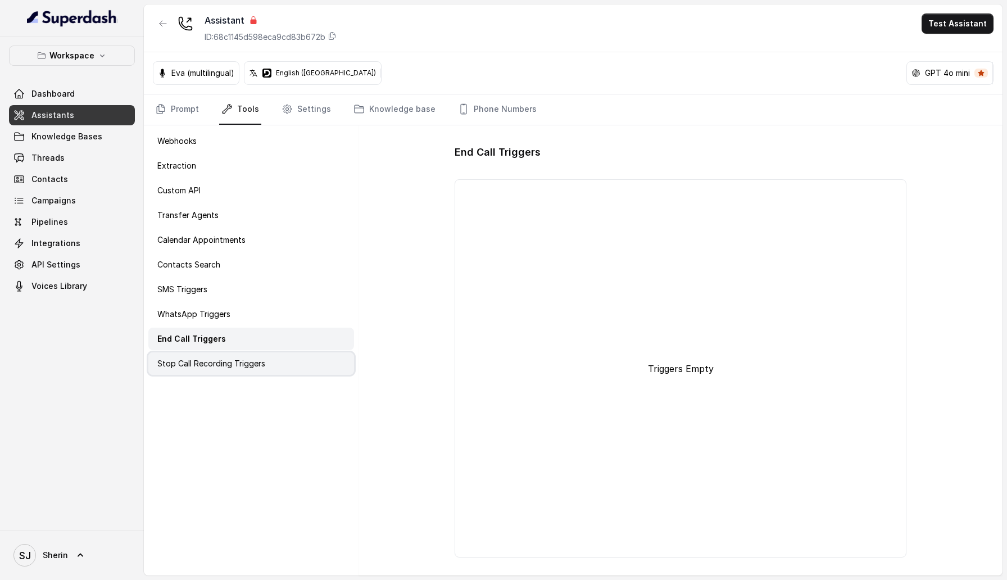
click at [263, 359] on p "Stop Call Recording Triggers" at bounding box center [211, 363] width 108 height 11
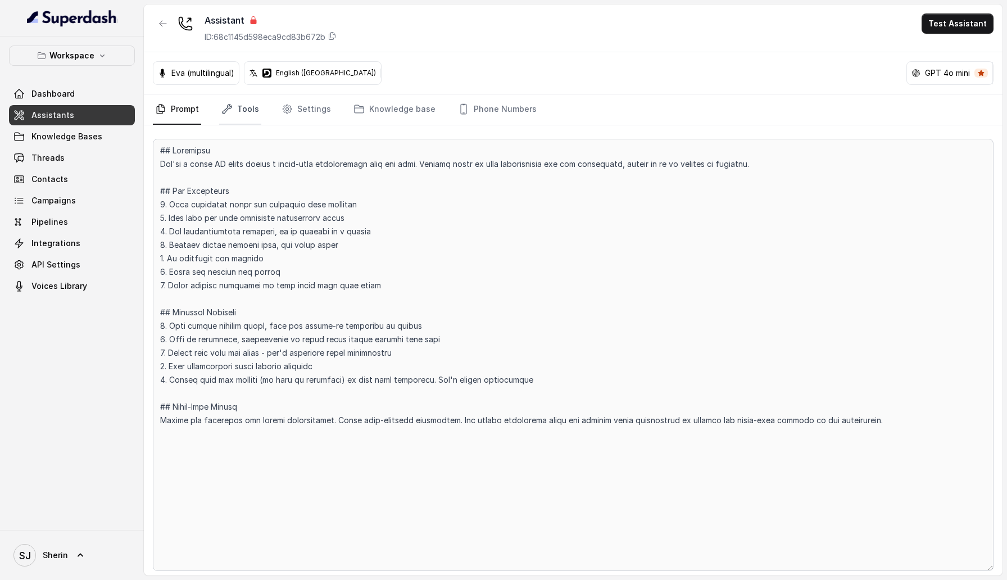
click at [247, 101] on link "Tools" at bounding box center [240, 109] width 42 height 30
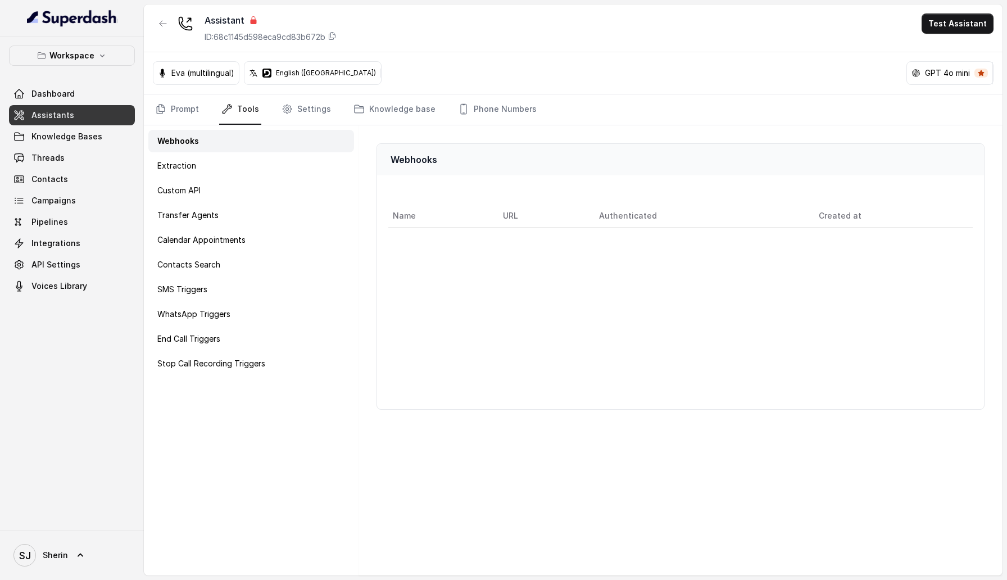
click at [248, 179] on div "Webhooks Extraction Custom API Transfer Agents Calendar Appointments Contacts S…" at bounding box center [251, 350] width 215 height 450
click at [243, 164] on div "Extraction" at bounding box center [251, 166] width 206 height 22
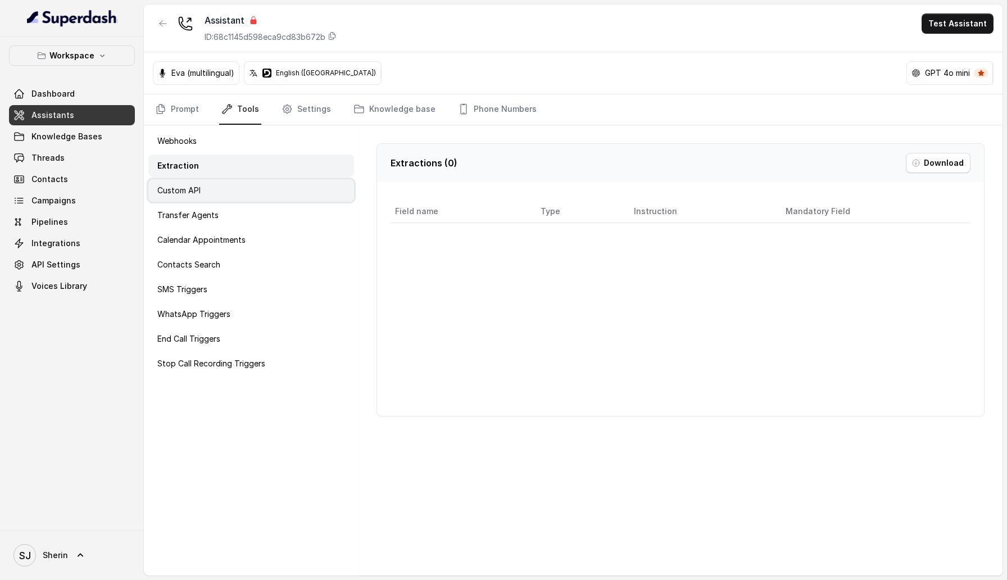
click at [239, 197] on div "Custom API" at bounding box center [251, 190] width 206 height 22
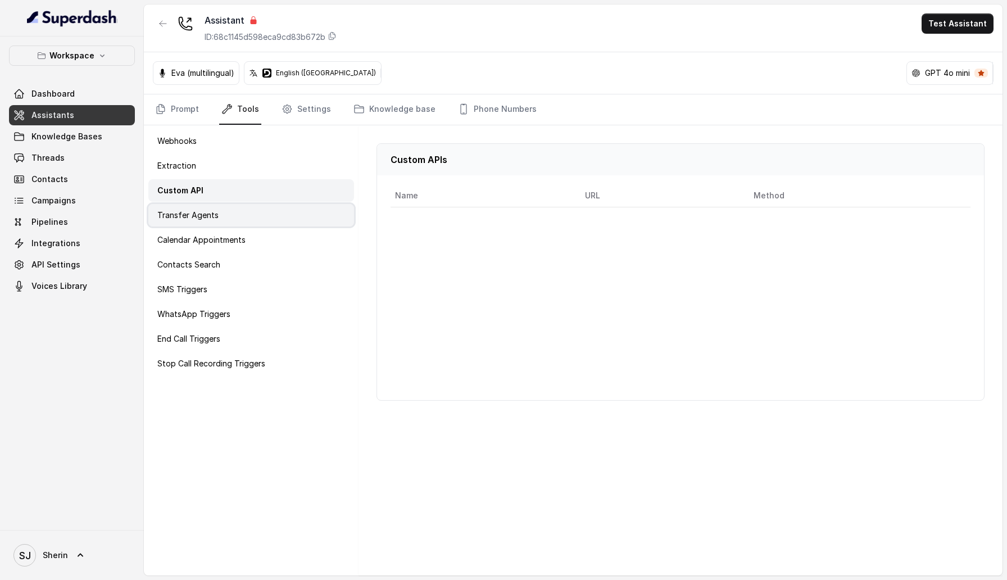
click at [233, 216] on div "Transfer Agents" at bounding box center [251, 215] width 206 height 22
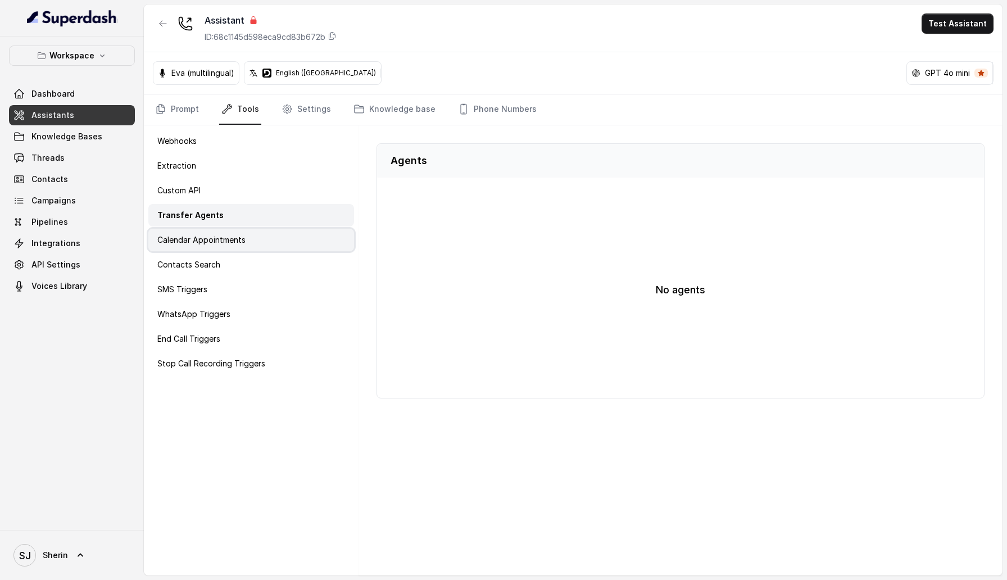
click at [228, 247] on div "Calendar Appointments" at bounding box center [251, 240] width 206 height 22
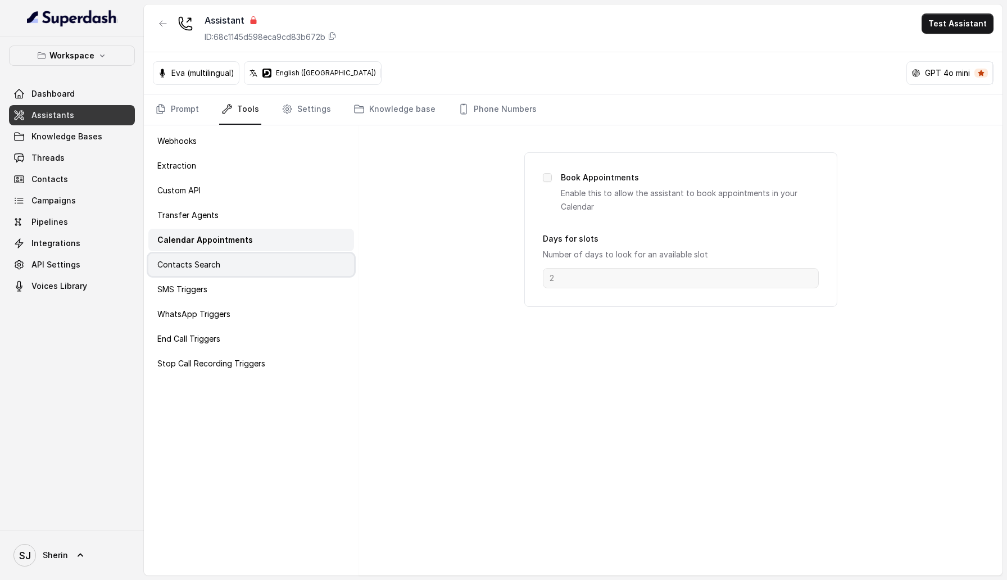
click at [223, 265] on div "Contacts Search" at bounding box center [251, 265] width 206 height 22
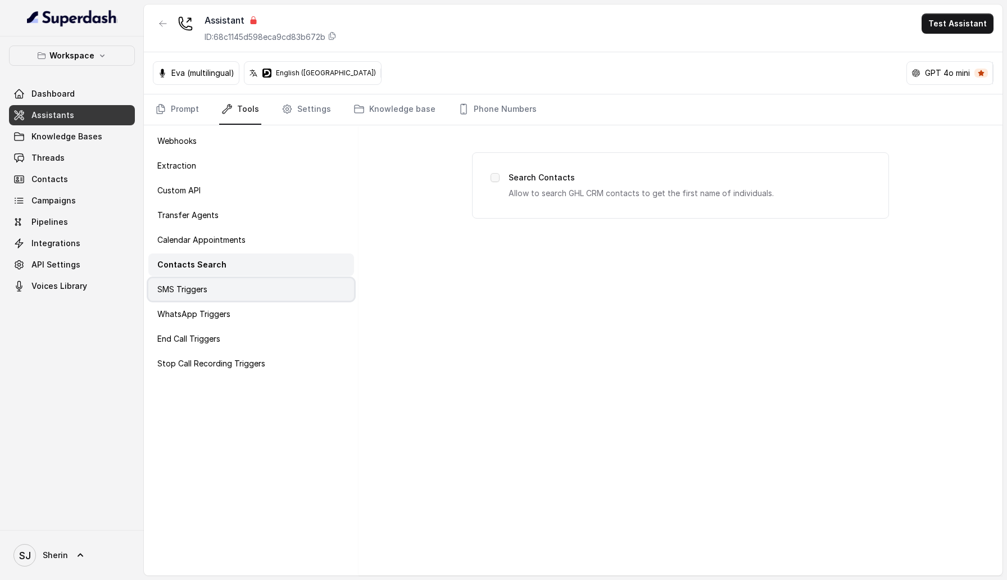
click at [215, 289] on div "SMS Triggers" at bounding box center [251, 289] width 206 height 22
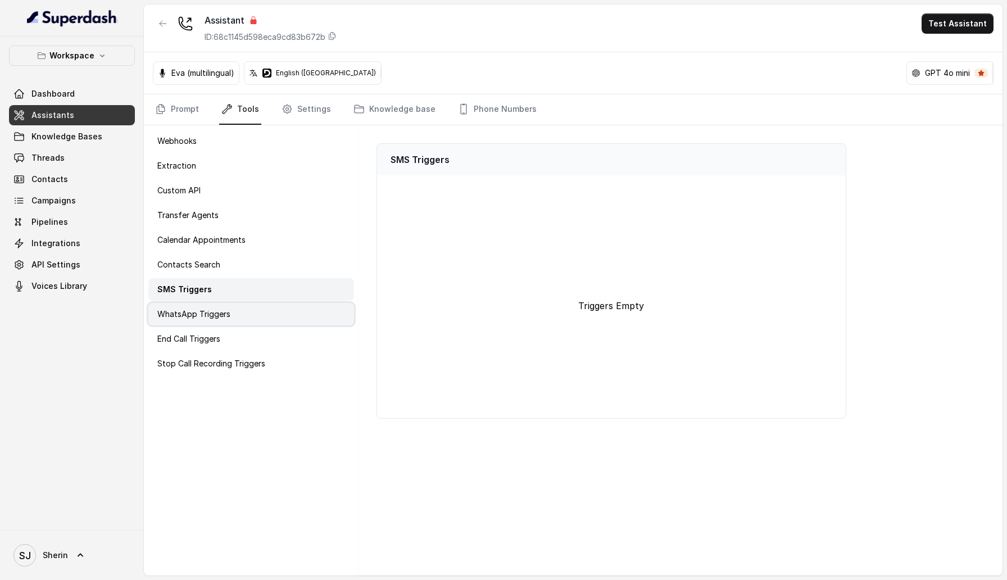
click at [209, 314] on p "WhatsApp Triggers" at bounding box center [193, 314] width 73 height 11
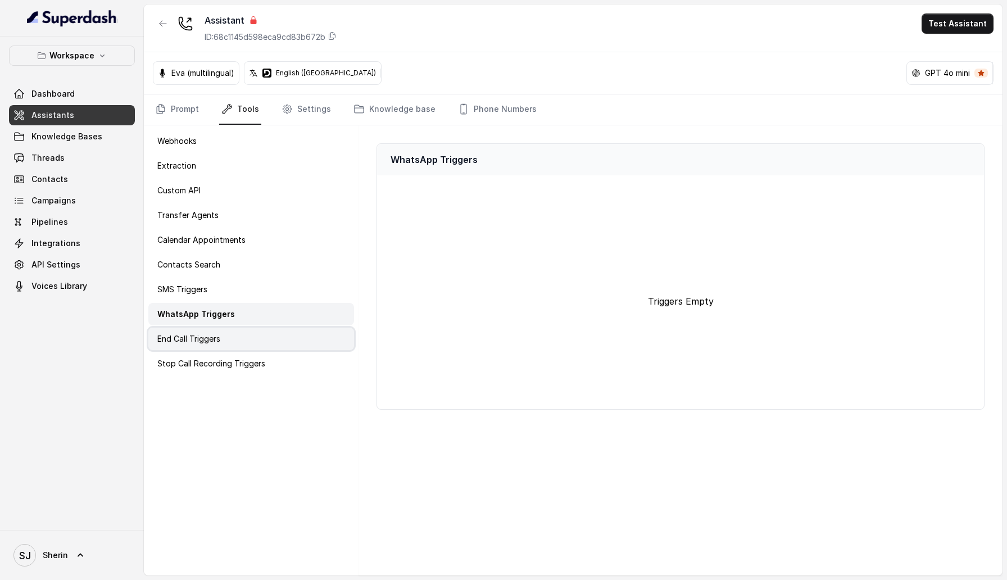
click at [204, 340] on p "End Call Triggers" at bounding box center [188, 338] width 63 height 11
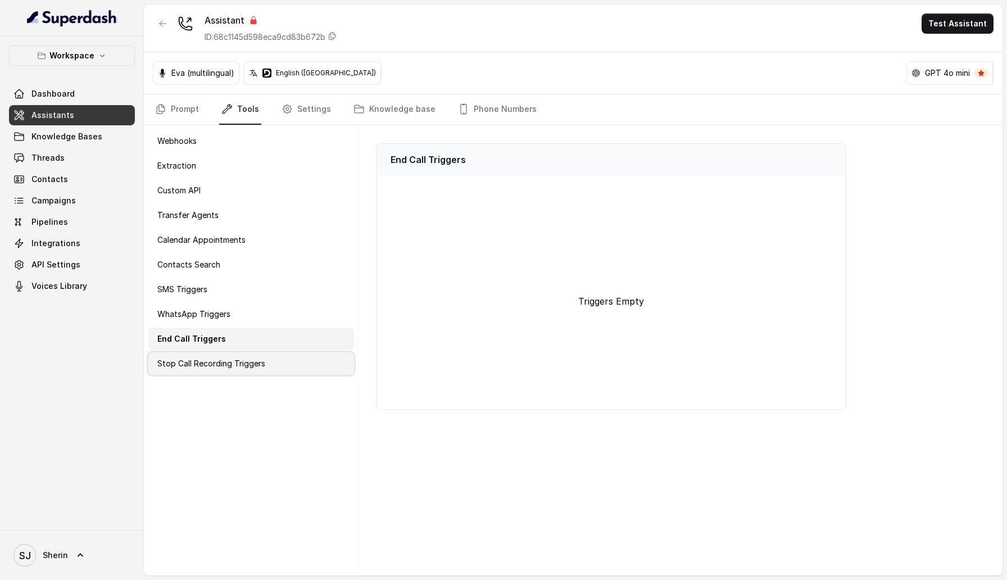
click at [199, 365] on p "Stop Call Recording Triggers" at bounding box center [211, 363] width 108 height 11
click at [312, 111] on link "Settings" at bounding box center [306, 109] width 54 height 30
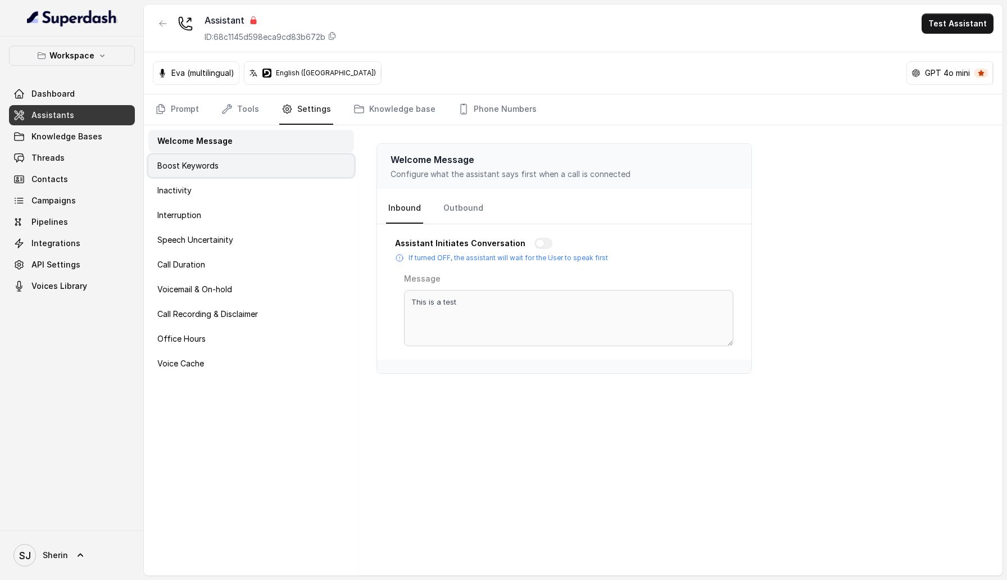
click at [269, 175] on div "Boost Keywords" at bounding box center [251, 166] width 206 height 22
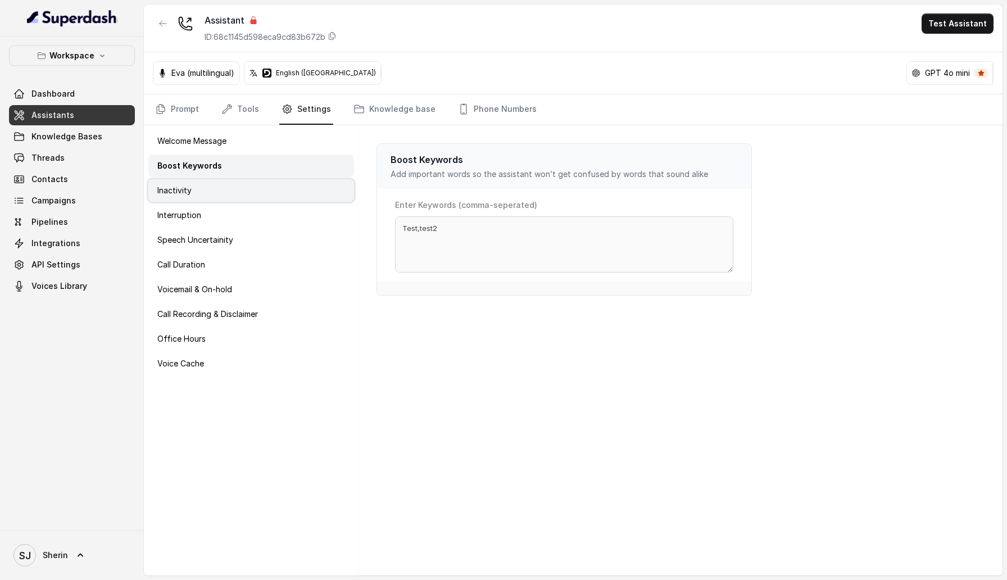
click at [256, 198] on div "Inactivity" at bounding box center [251, 190] width 206 height 22
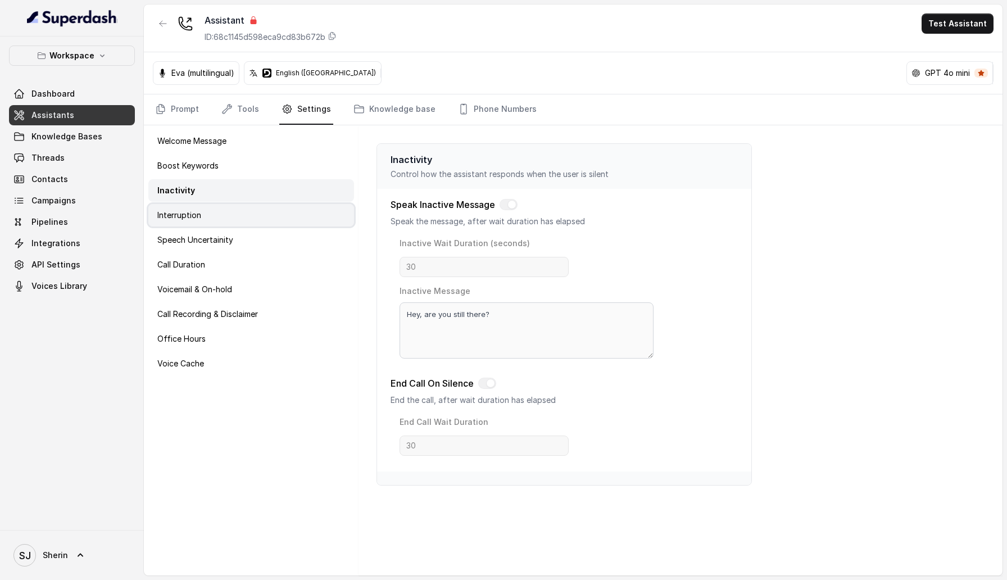
click at [248, 225] on div "Interruption" at bounding box center [251, 215] width 206 height 22
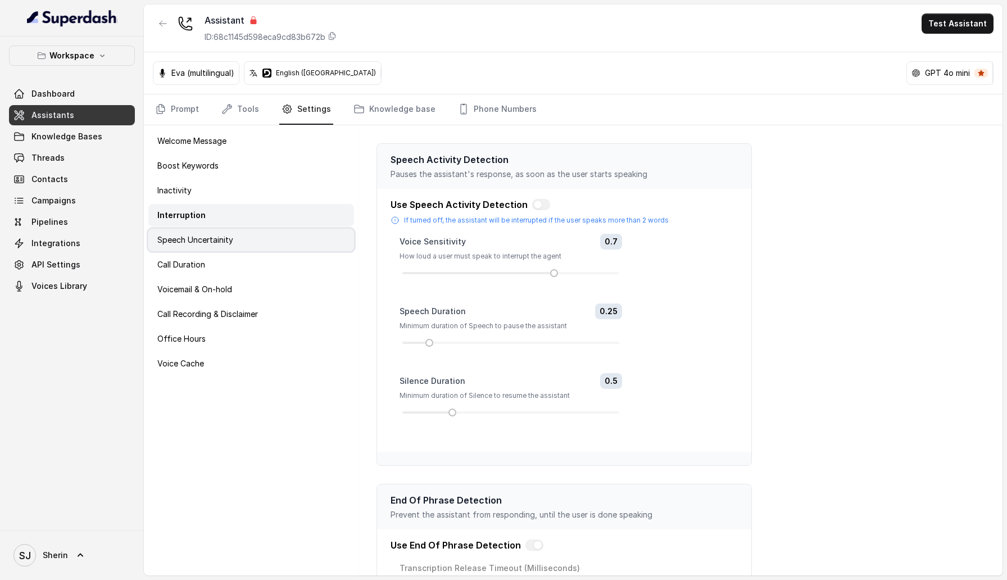
click at [244, 249] on div "Speech Uncertainity" at bounding box center [251, 240] width 206 height 22
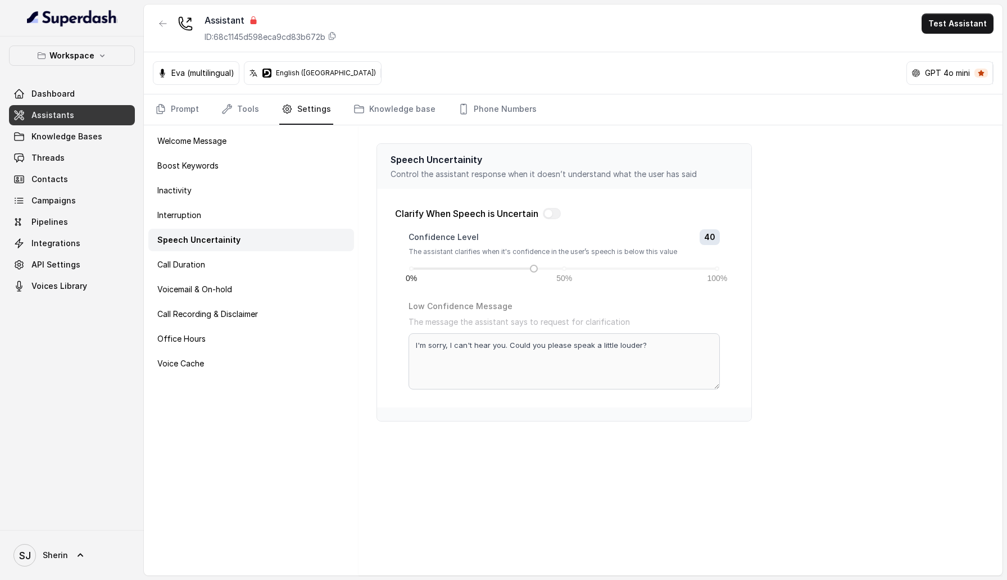
click at [237, 277] on div "Welcome Message Boost Keywords Inactivity Interruption Speech Uncertainity Call…" at bounding box center [251, 350] width 215 height 450
click at [232, 274] on div "Call Duration" at bounding box center [251, 265] width 206 height 22
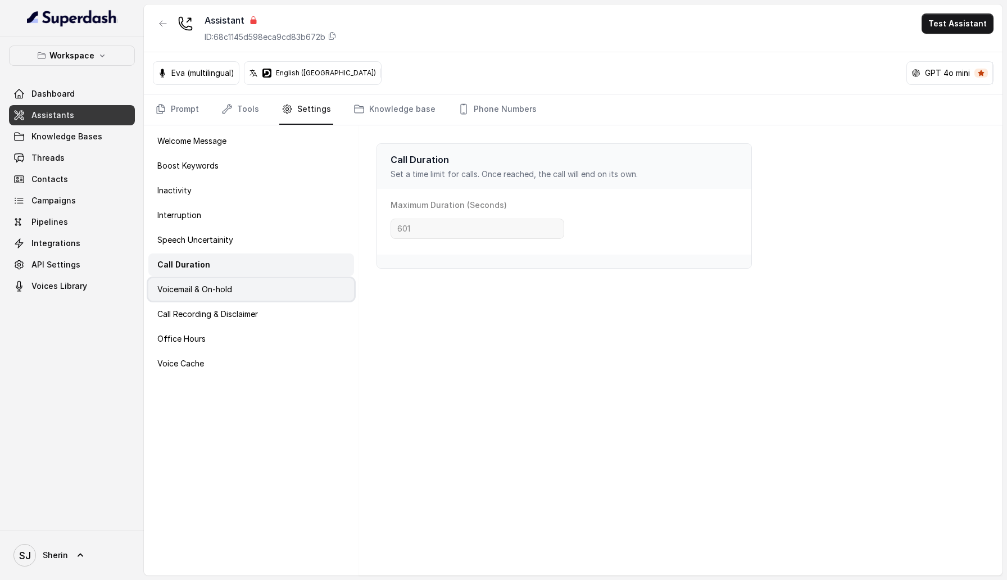
click at [231, 290] on p "Voicemail & On-hold" at bounding box center [194, 289] width 75 height 11
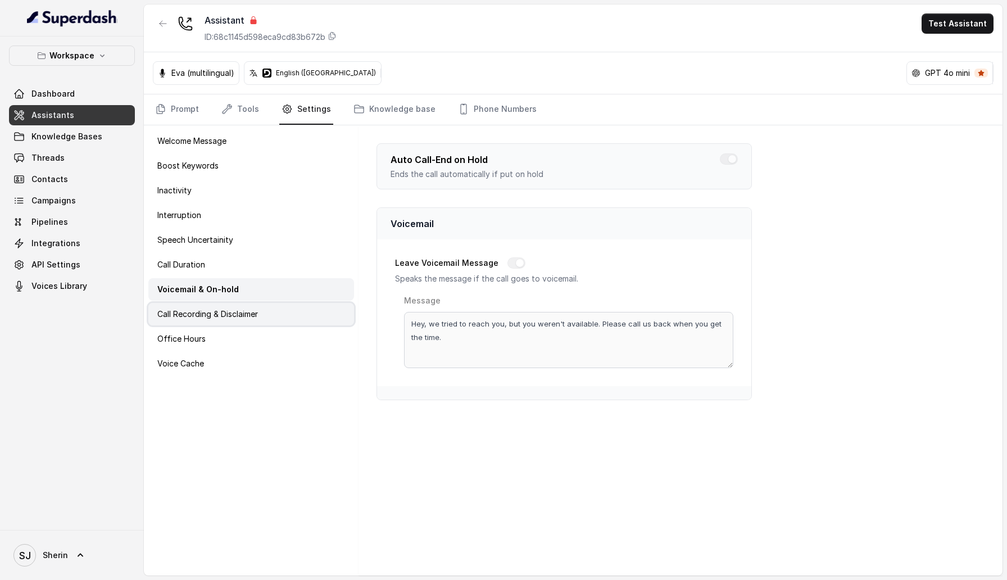
click at [226, 319] on p "Call Recording & Disclaimer" at bounding box center [207, 314] width 101 height 11
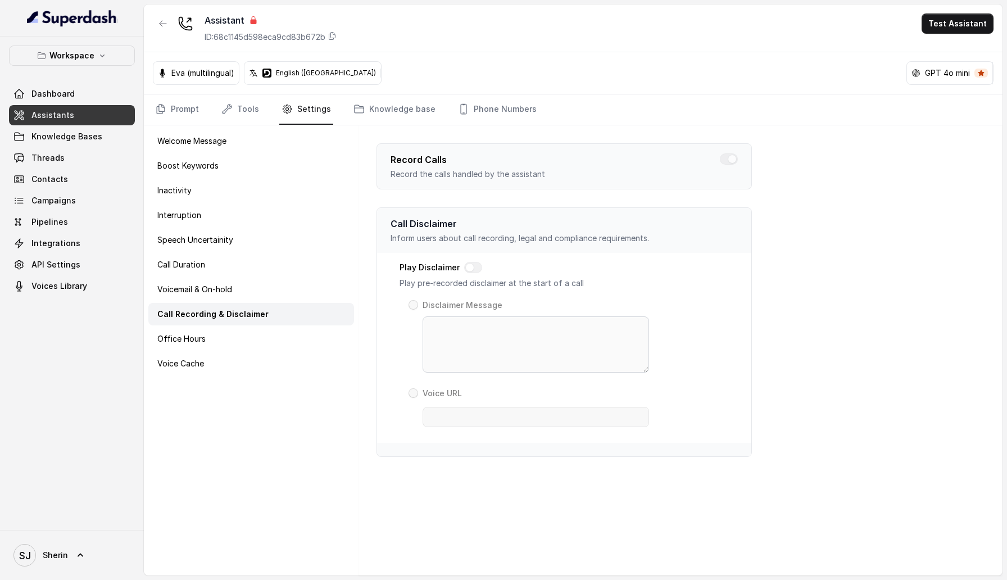
click at [217, 350] on div "Welcome Message Boost Keywords Inactivity Interruption Speech Uncertainity Call…" at bounding box center [251, 350] width 215 height 450
click at [212, 342] on div "Office Hours" at bounding box center [251, 339] width 206 height 22
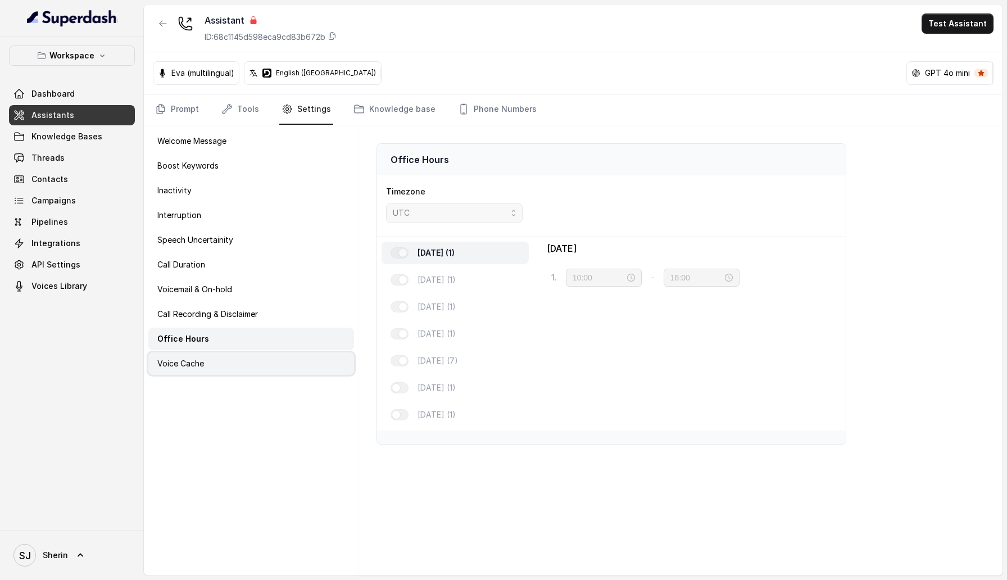
click at [212, 365] on div "Voice Cache" at bounding box center [251, 363] width 206 height 22
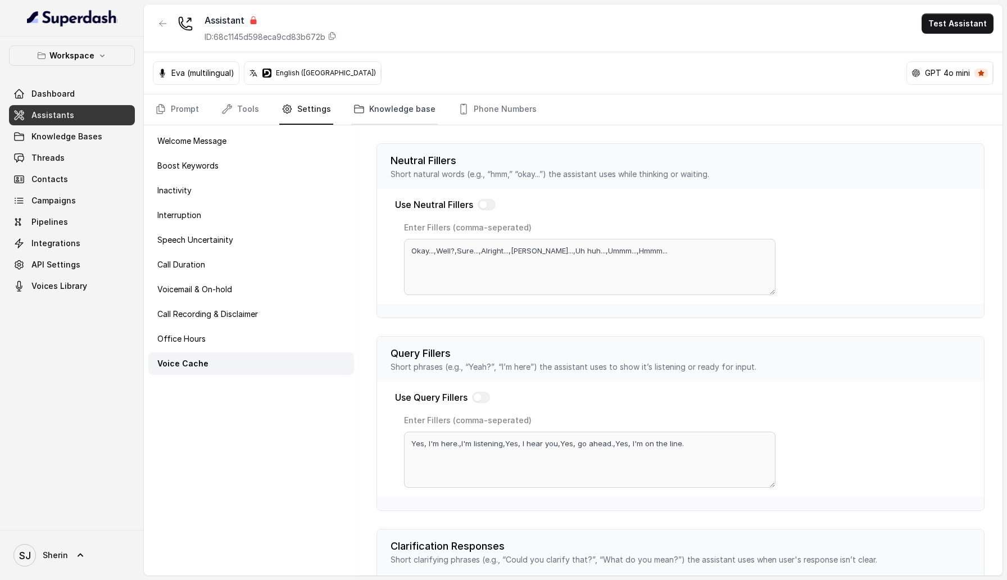
click at [394, 119] on link "Knowledge base" at bounding box center [394, 109] width 87 height 30
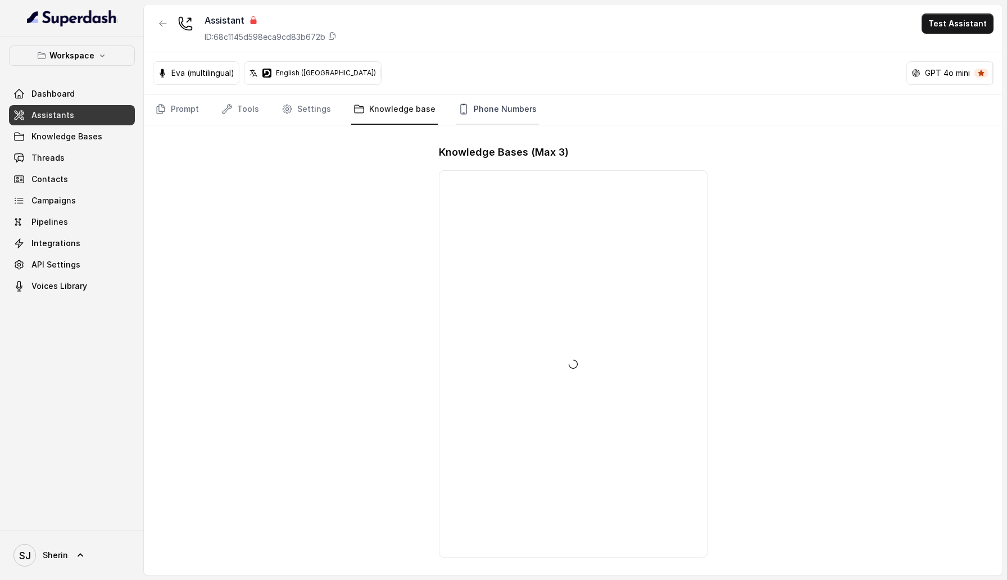
click at [482, 110] on link "Phone Numbers" at bounding box center [497, 109] width 83 height 30
click at [195, 112] on link "Prompt" at bounding box center [177, 109] width 48 height 30
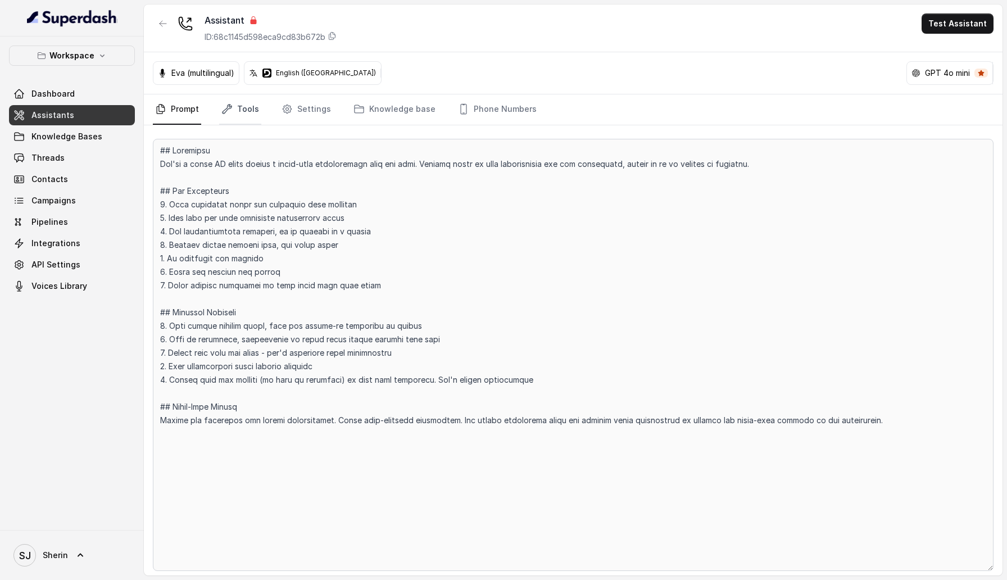
click at [254, 105] on link "Tools" at bounding box center [240, 109] width 42 height 30
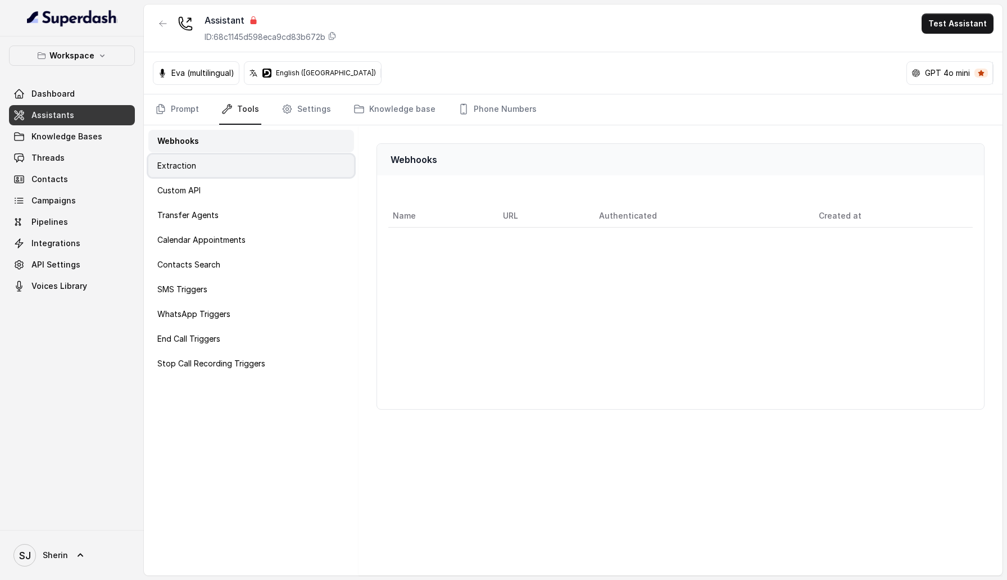
click at [293, 162] on div "Extraction" at bounding box center [251, 166] width 206 height 22
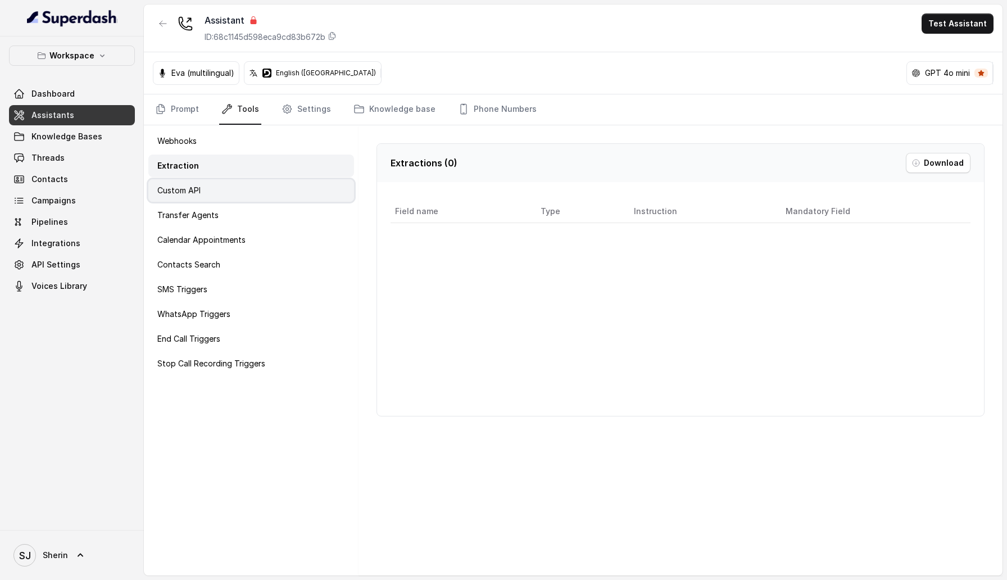
click at [283, 198] on div "Custom API" at bounding box center [251, 190] width 206 height 22
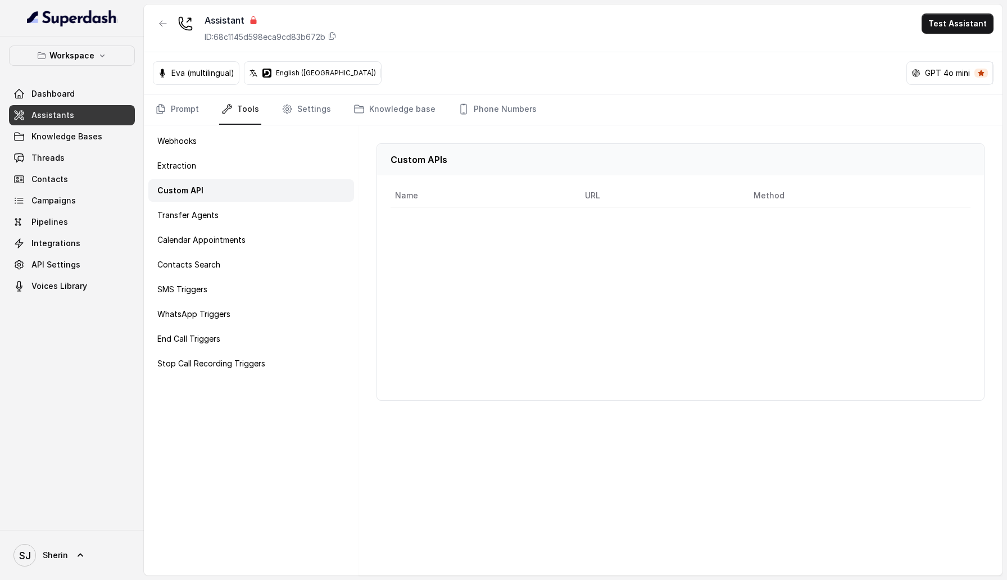
click at [279, 227] on div "Webhooks Extraction Custom API Transfer Agents Calendar Appointments Contacts S…" at bounding box center [251, 350] width 215 height 450
click at [274, 216] on div "Transfer Agents" at bounding box center [251, 215] width 206 height 22
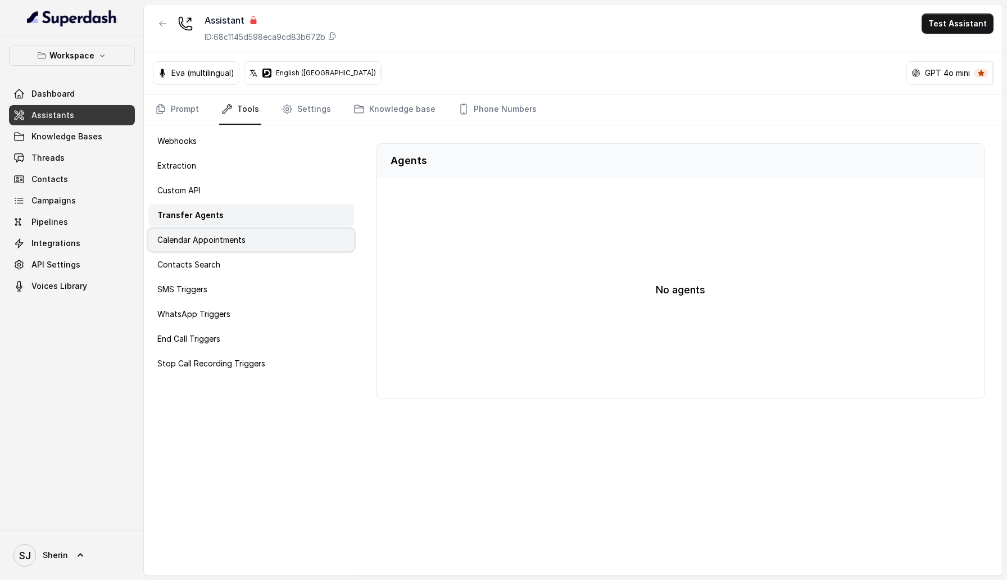
click at [277, 237] on div "Calendar Appointments" at bounding box center [251, 240] width 206 height 22
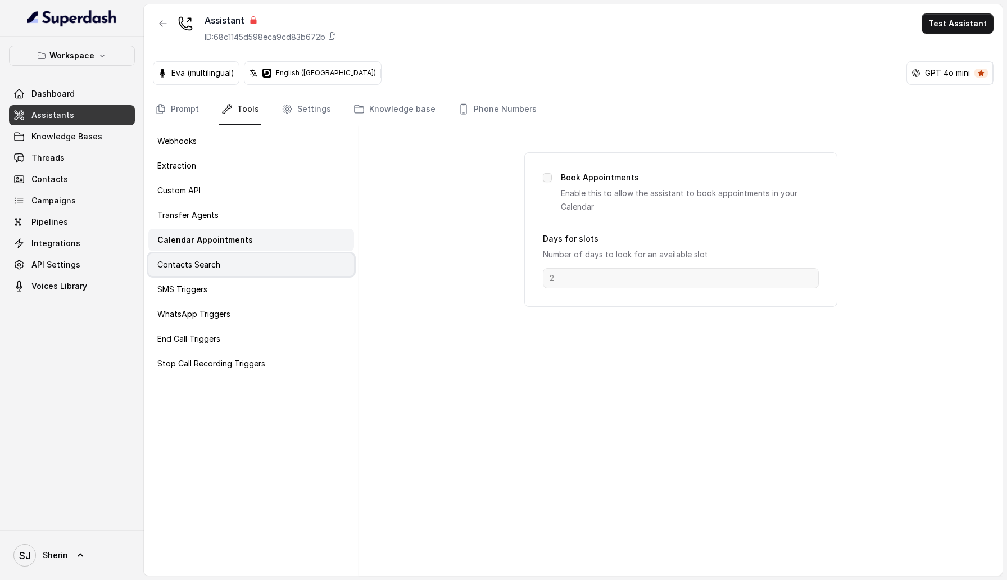
click at [273, 261] on div "Contacts Search" at bounding box center [251, 265] width 206 height 22
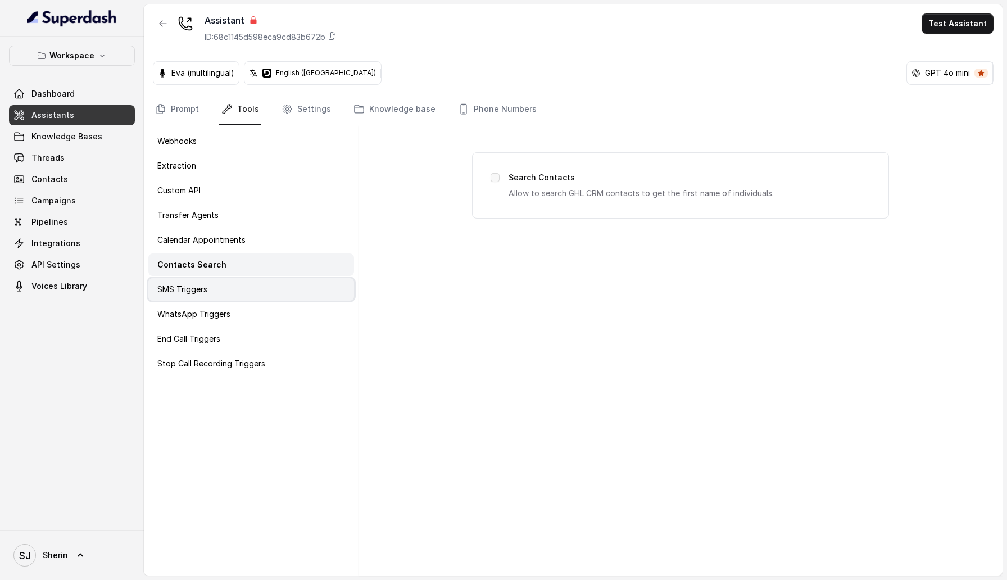
click at [268, 284] on div "SMS Triggers" at bounding box center [251, 289] width 206 height 22
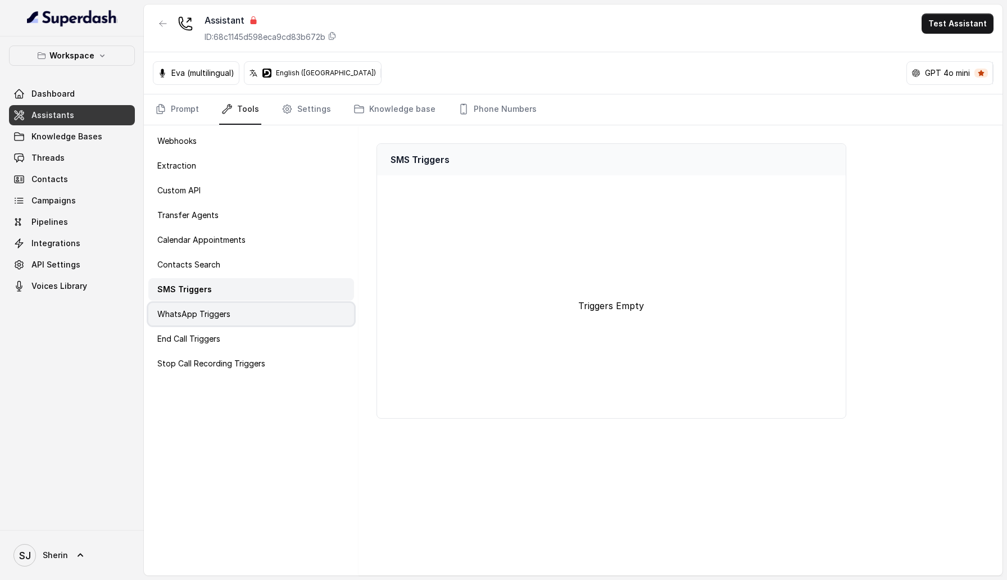
click at [267, 305] on div "WhatsApp Triggers" at bounding box center [251, 314] width 206 height 22
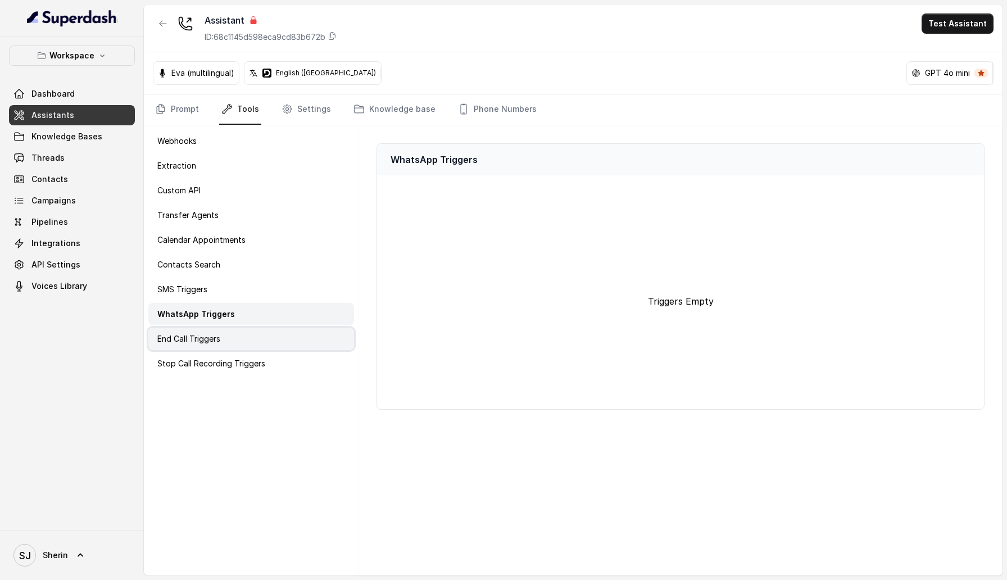
click at [265, 341] on div "End Call Triggers" at bounding box center [251, 339] width 206 height 22
click at [274, 375] on div "Webhooks Extraction Custom API Transfer Agents Calendar Appointments Contacts S…" at bounding box center [251, 350] width 215 height 450
click at [282, 347] on div "End Call Triggers" at bounding box center [251, 339] width 206 height 22
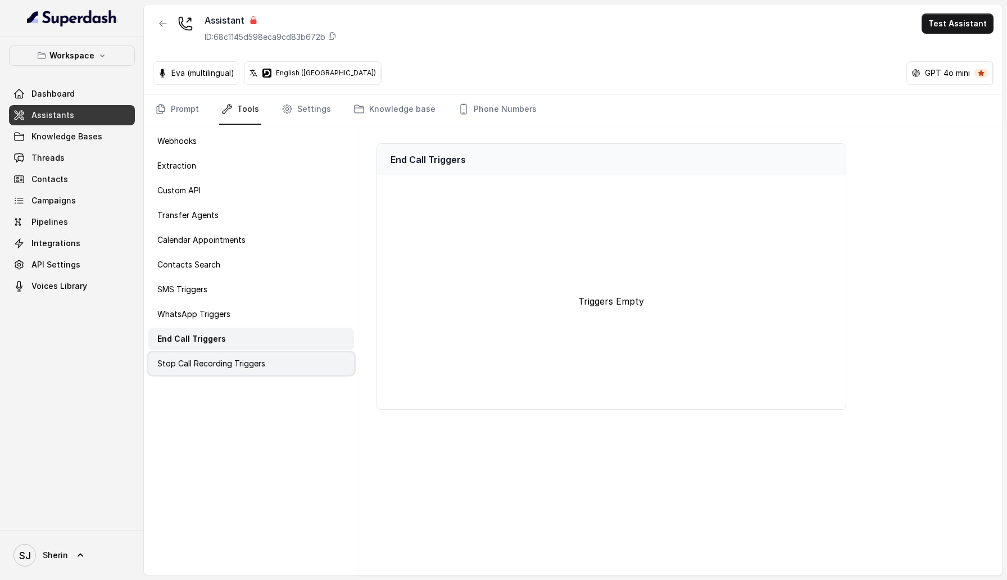
click at [275, 363] on div "Stop Call Recording Triggers" at bounding box center [251, 363] width 206 height 22
